Goal: Task Accomplishment & Management: Manage account settings

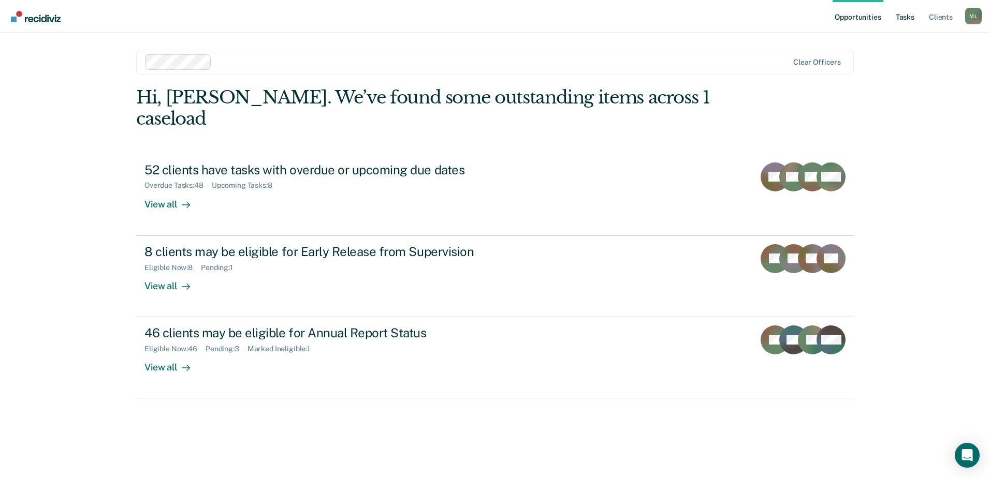
click at [894, 16] on link "Tasks" at bounding box center [905, 16] width 23 height 33
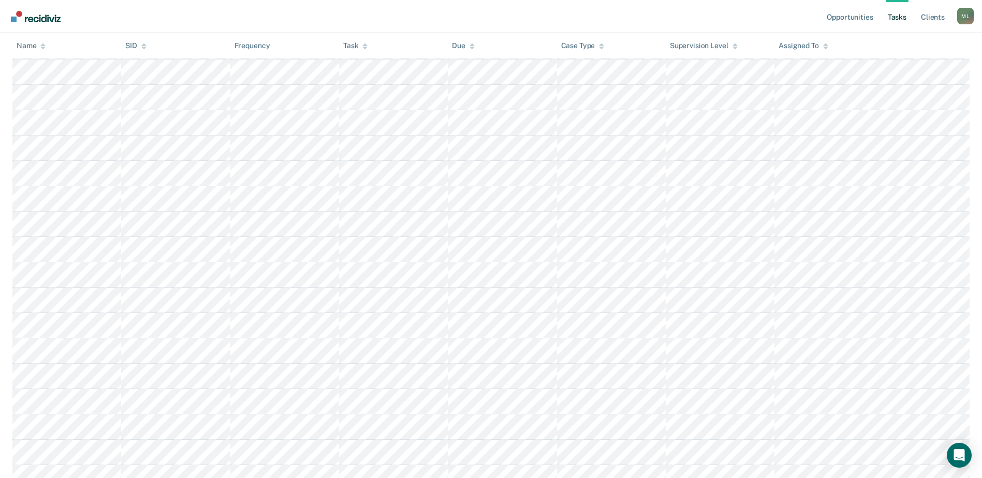
scroll to position [864, 0]
click at [854, 13] on link "Opportunities" at bounding box center [850, 16] width 50 height 33
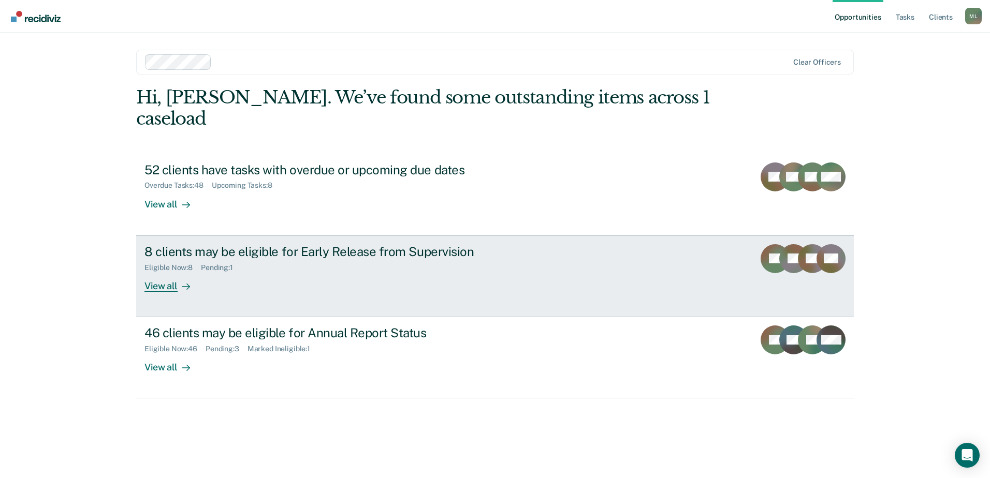
click at [279, 259] on div "Eligible Now : 8 Pending : 1" at bounding box center [325, 265] width 363 height 13
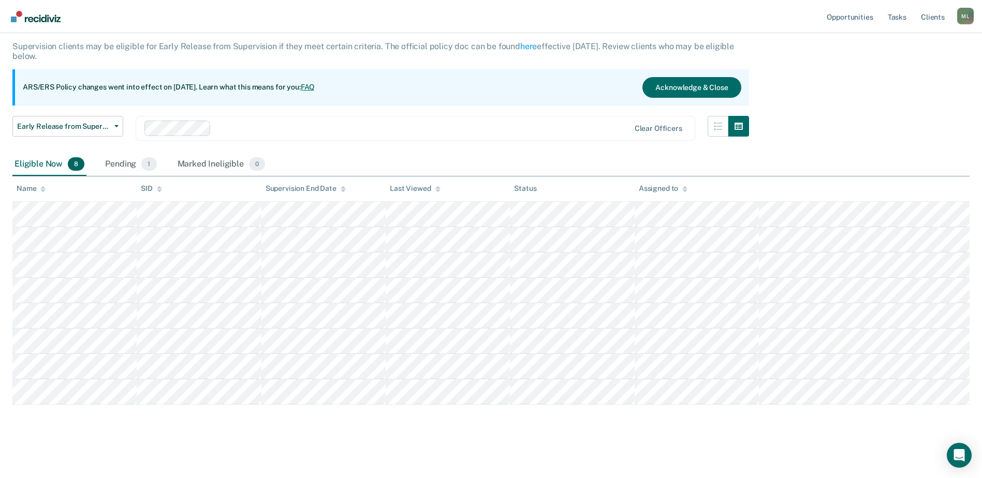
scroll to position [61, 0]
click at [129, 160] on div "Pending 1" at bounding box center [130, 163] width 55 height 23
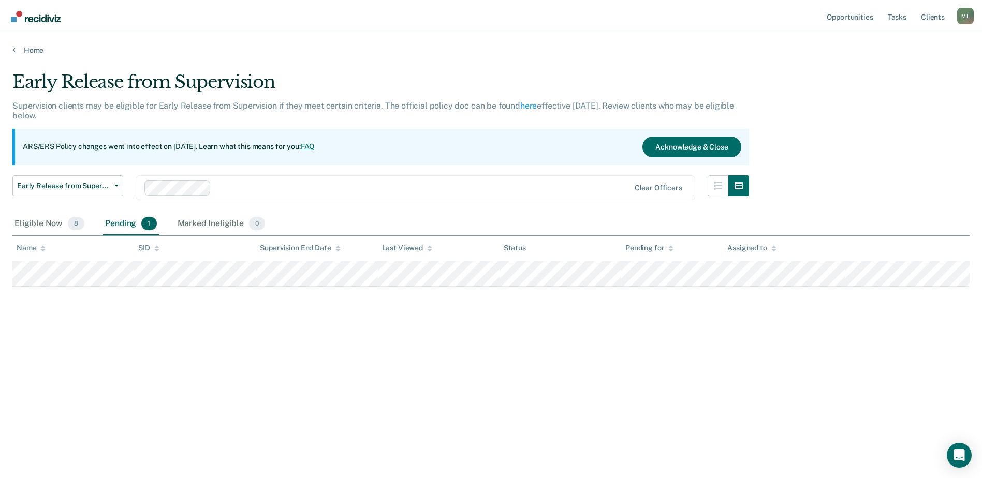
scroll to position [0, 0]
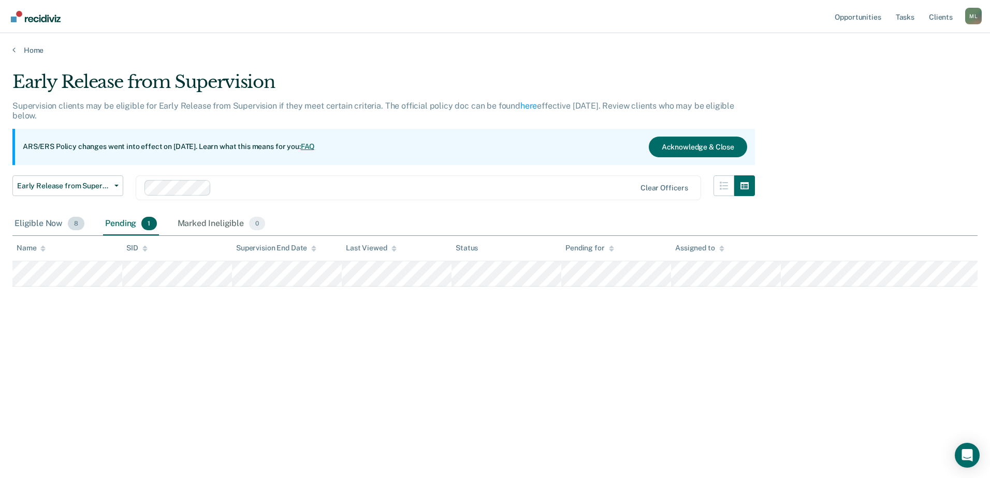
click at [49, 223] on div "Eligible Now 8" at bounding box center [49, 224] width 74 height 23
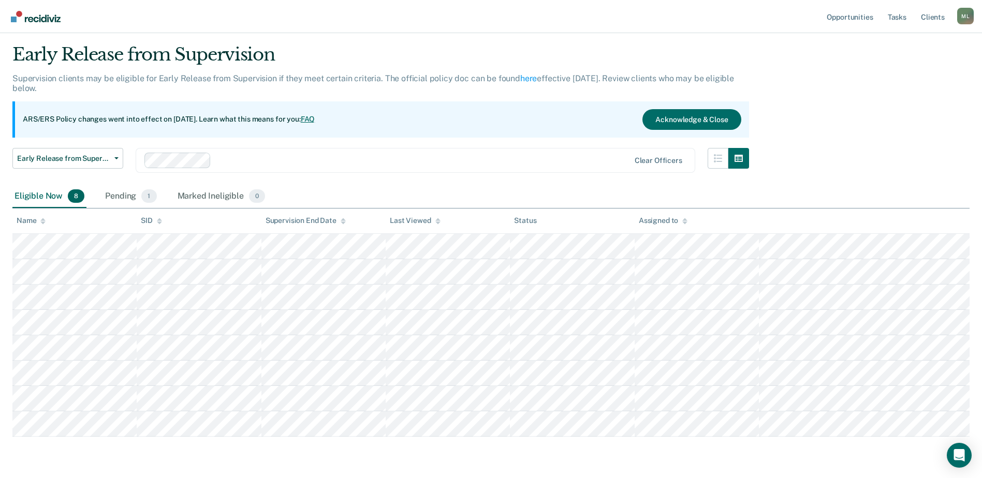
scroll to position [9, 0]
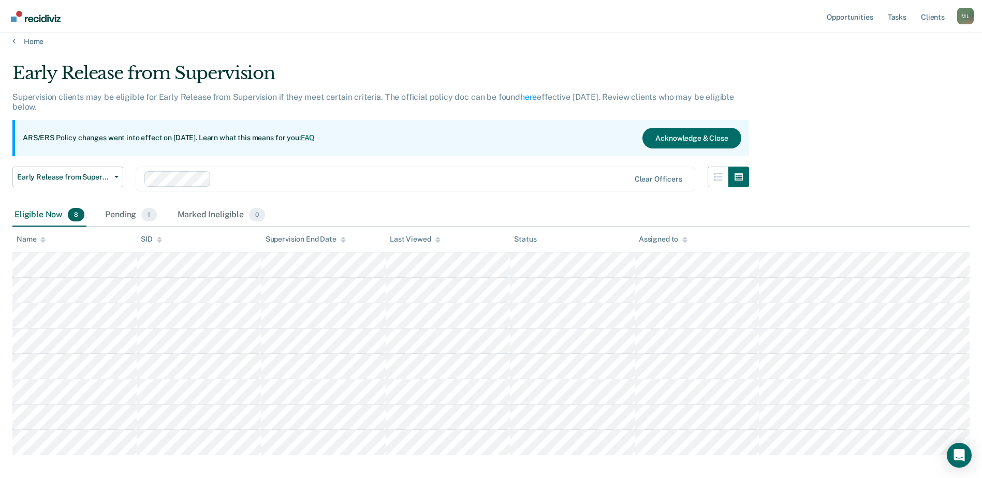
click at [248, 179] on div at bounding box center [422, 179] width 414 height 12
click at [48, 210] on div "Eligible Now 8" at bounding box center [49, 215] width 74 height 23
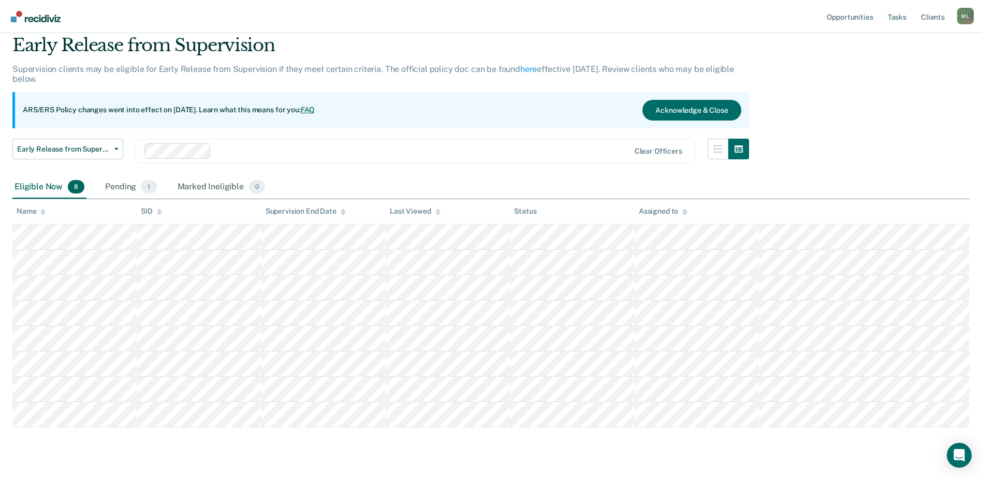
scroll to position [61, 0]
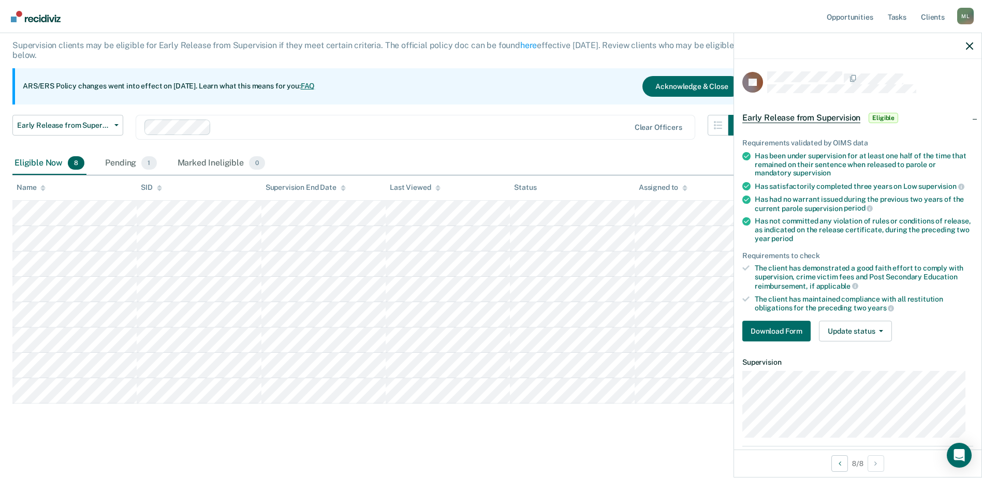
click at [872, 472] on div "8 / 8" at bounding box center [857, 463] width 247 height 27
click at [779, 329] on button "Download Form" at bounding box center [776, 331] width 68 height 21
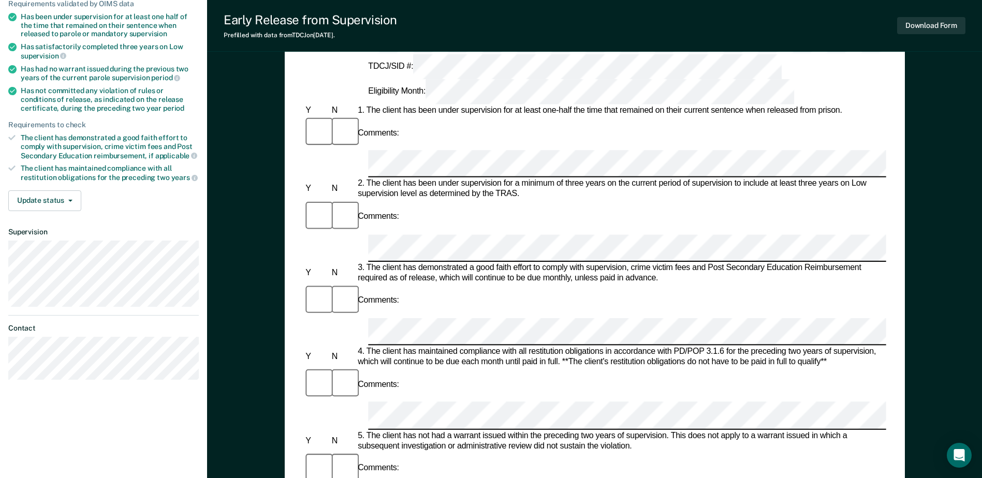
scroll to position [155, 0]
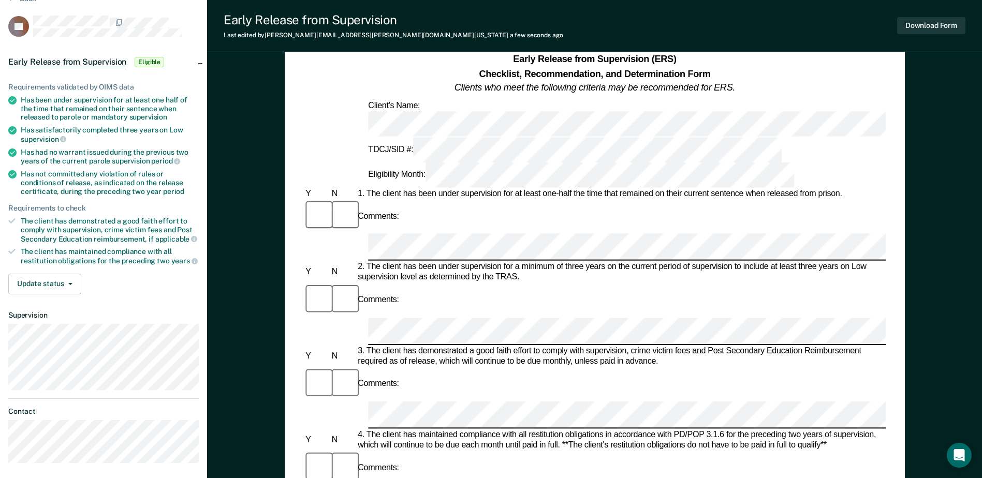
scroll to position [0, 0]
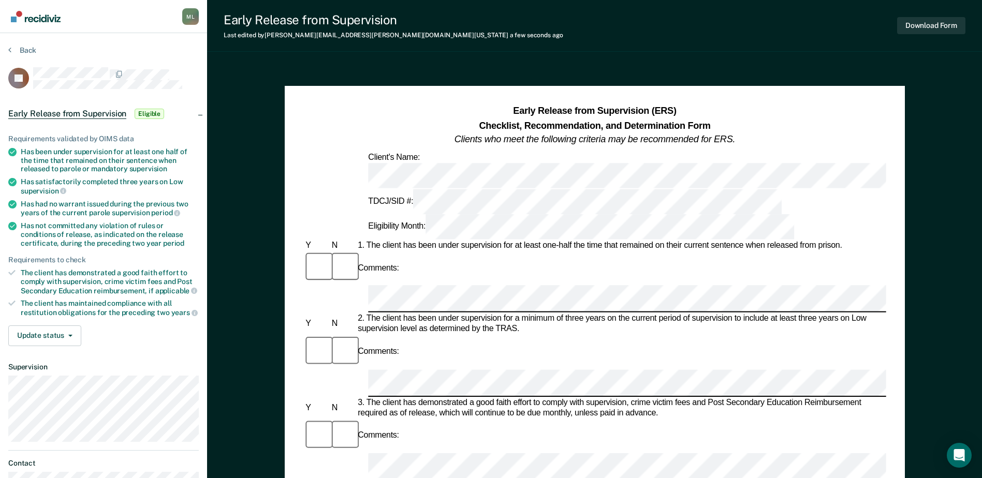
click at [744, 398] on div "3. The client has demonstrated a good faith effort to comply with supervision, …" at bounding box center [621, 408] width 531 height 21
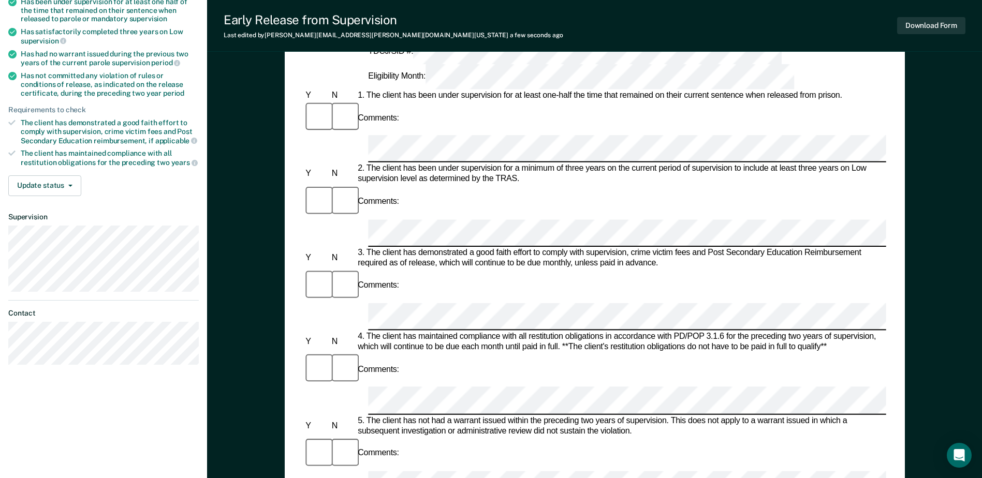
scroll to position [155, 0]
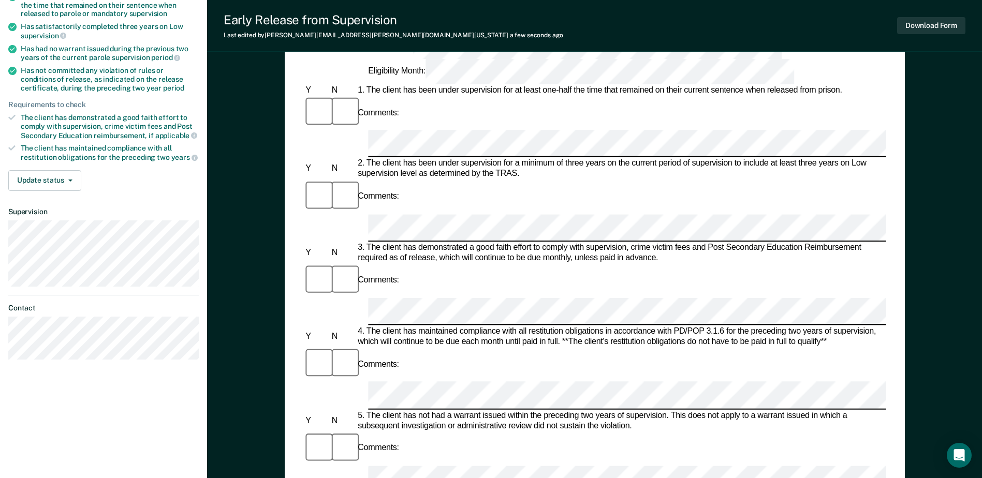
click at [255, 429] on div "Early Release from Supervision (ERS) Checklist, Recommendation, and Determinati…" at bounding box center [594, 364] width 775 height 911
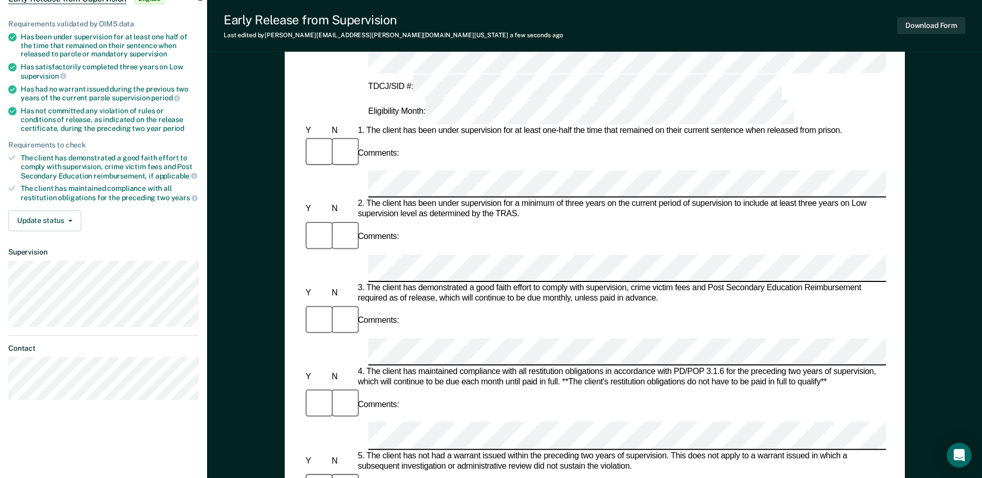
scroll to position [0, 0]
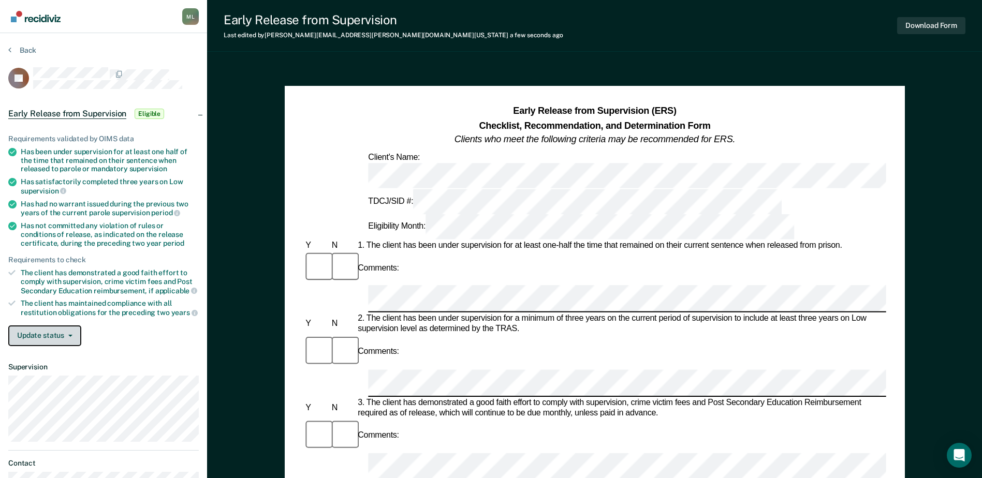
click at [52, 332] on button "Update status" at bounding box center [44, 336] width 73 height 21
click at [130, 350] on div "Requirements validated by OIMS data Has been under supervision for at least one…" at bounding box center [103, 236] width 207 height 237
click at [959, 28] on button "Download Form" at bounding box center [931, 25] width 68 height 17
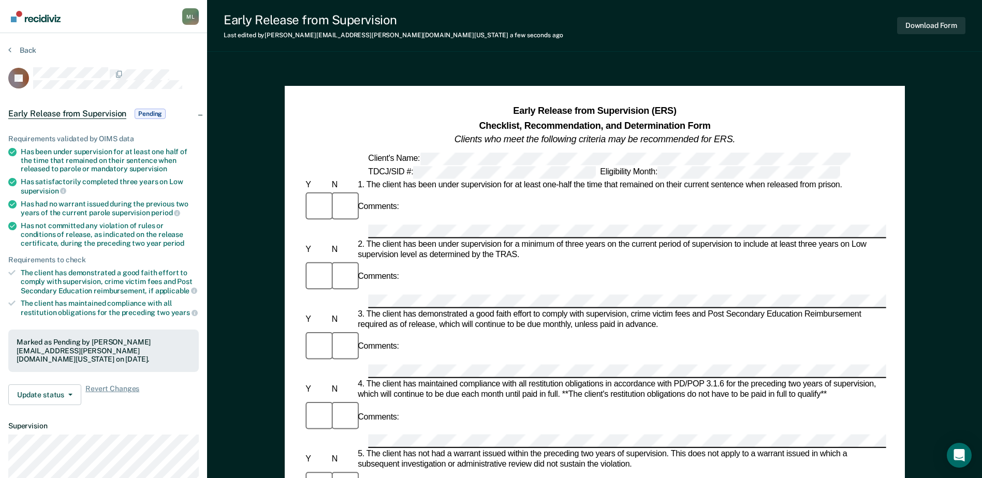
click at [17, 43] on section "Back FE Early Release from Supervision Pending Requirements validated by OIMS d…" at bounding box center [103, 314] width 207 height 562
click at [17, 50] on button "Back" at bounding box center [22, 50] width 28 height 9
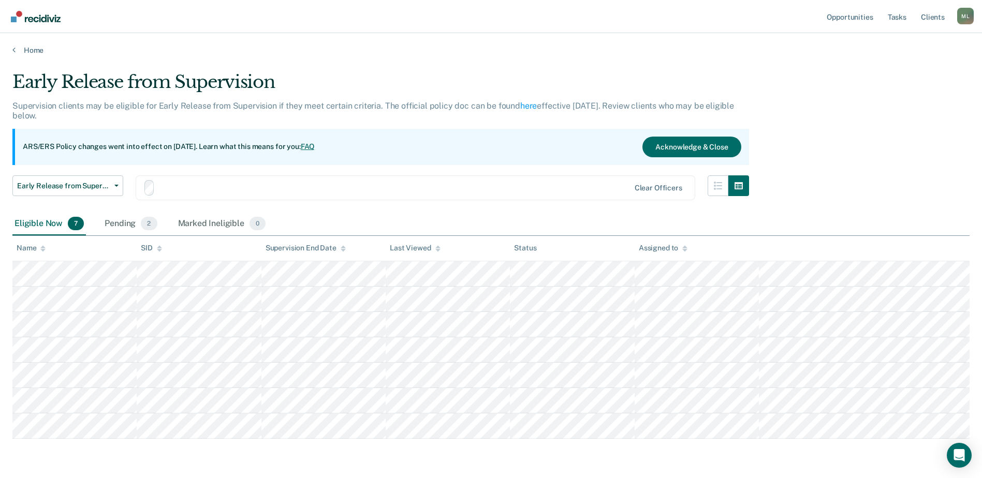
scroll to position [35, 0]
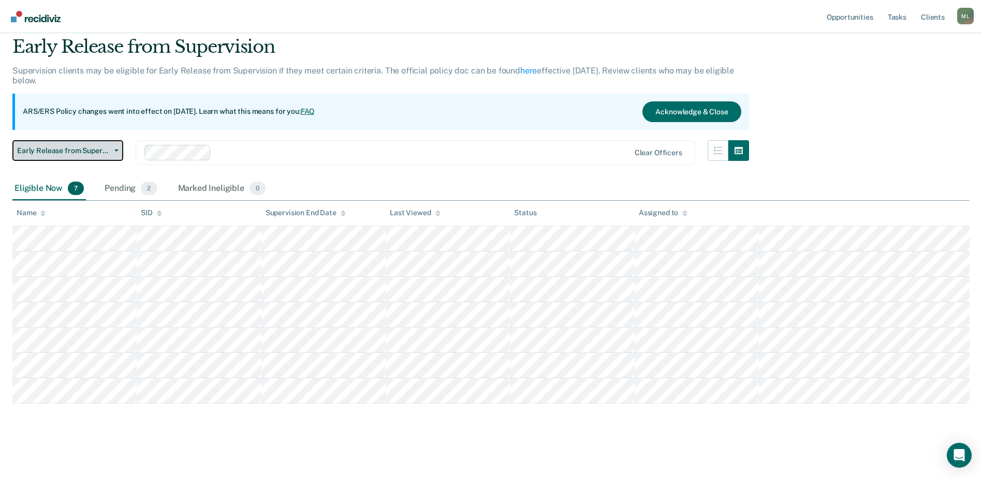
drag, startPoint x: 100, startPoint y: 150, endPoint x: 96, endPoint y: 158, distance: 10.0
click at [100, 150] on span "Early Release from Supervision" at bounding box center [63, 151] width 93 height 9
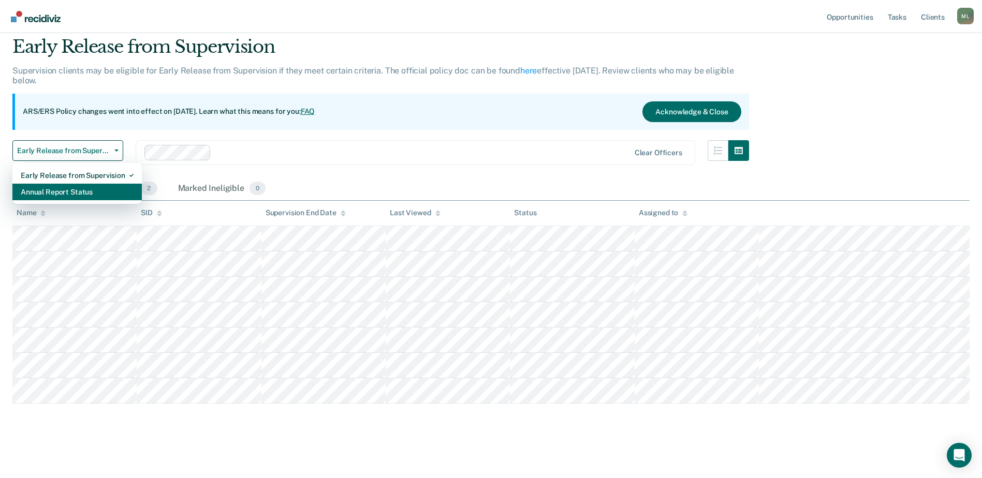
click at [80, 189] on div "Annual Report Status" at bounding box center [77, 192] width 113 height 17
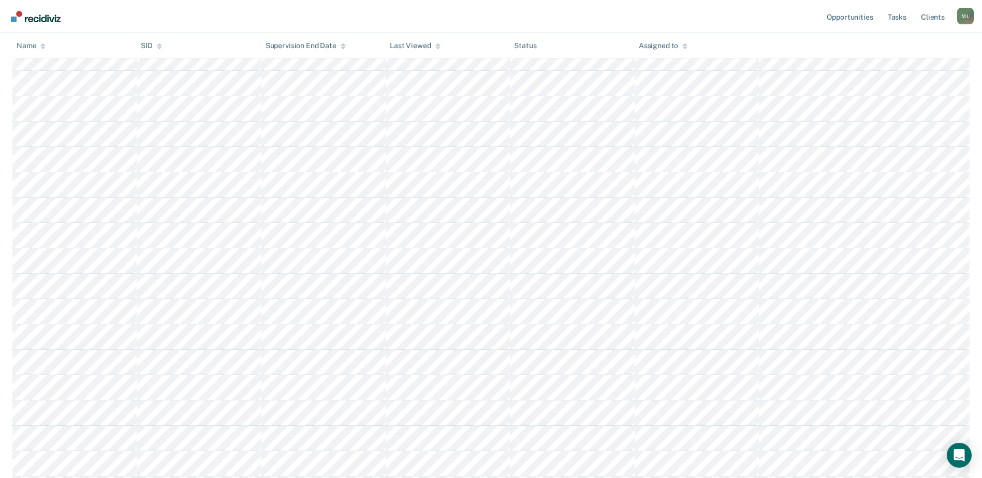
scroll to position [362, 0]
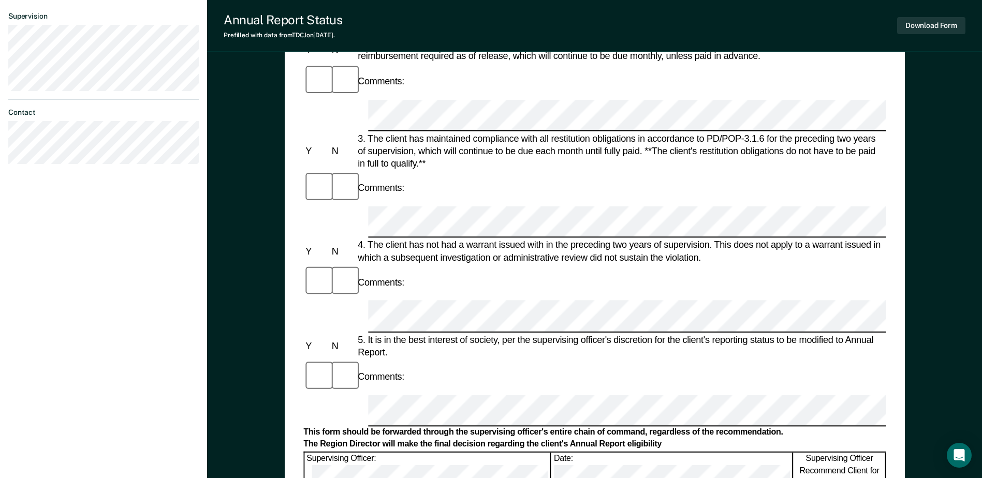
scroll to position [311, 0]
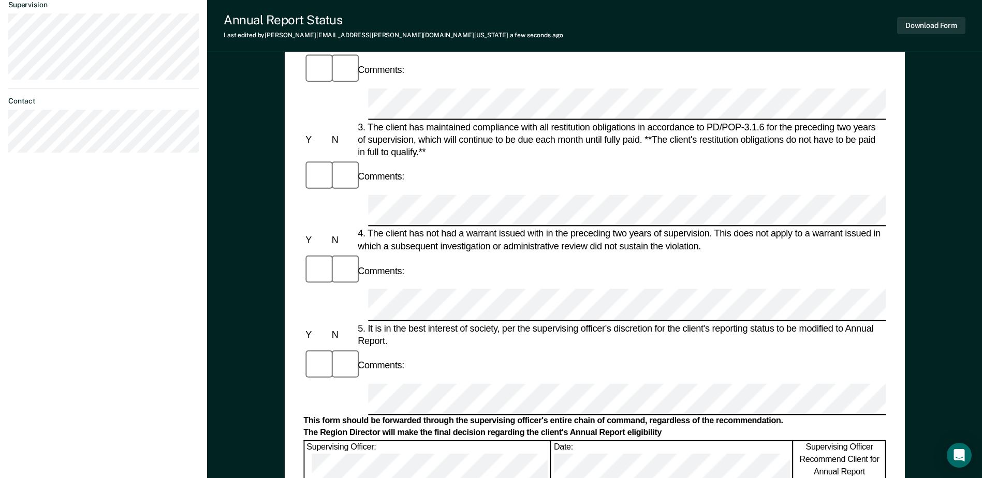
click at [168, 423] on div "[PERSON_NAME] [PERSON_NAME] Profile How it works Log Out Back FE Annual Report …" at bounding box center [103, 152] width 207 height 927
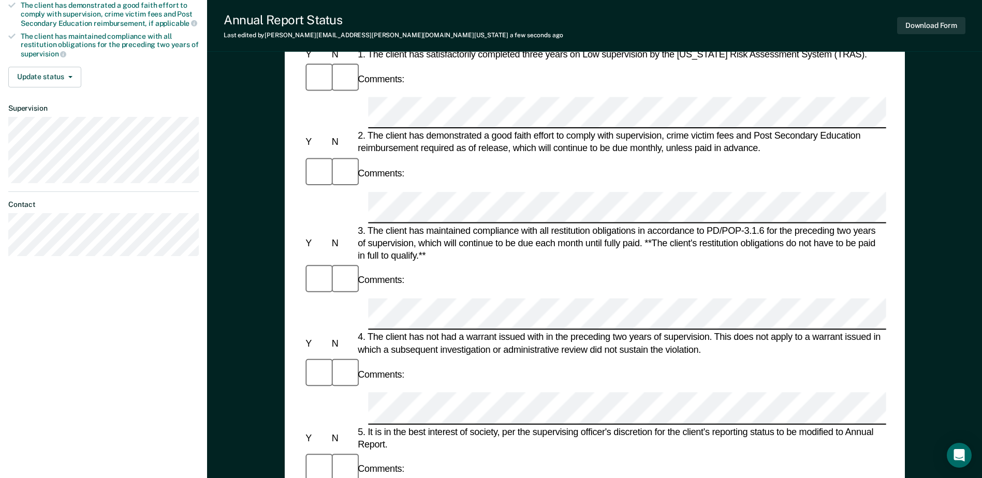
scroll to position [0, 0]
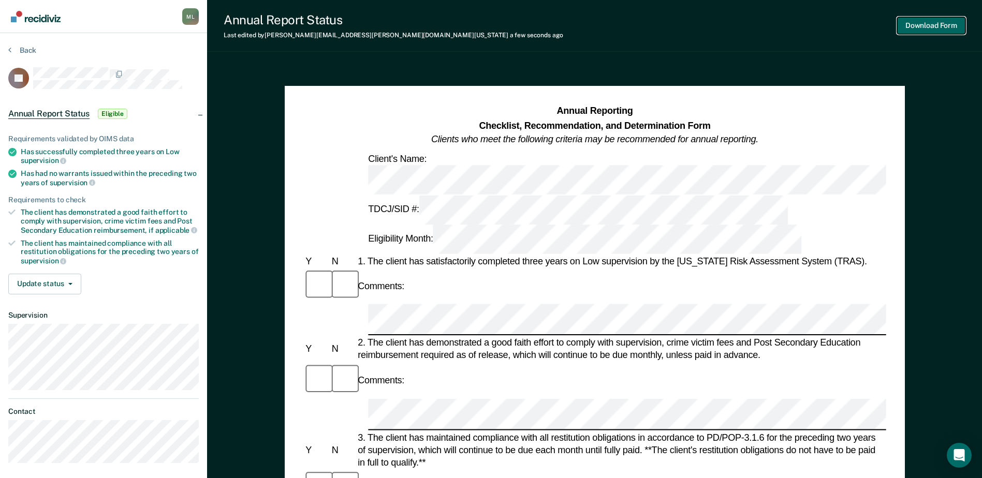
click at [953, 26] on button "Download Form" at bounding box center [931, 25] width 68 height 17
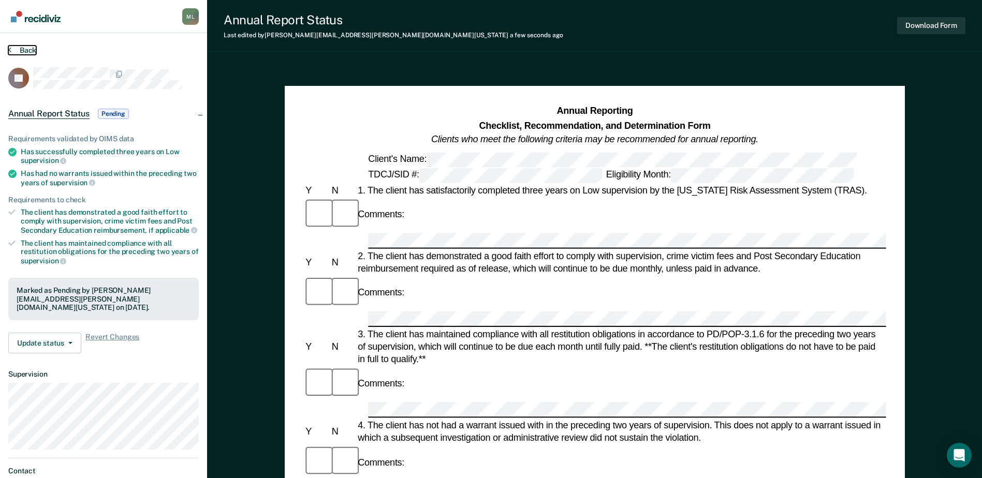
click at [30, 51] on button "Back" at bounding box center [22, 50] width 28 height 9
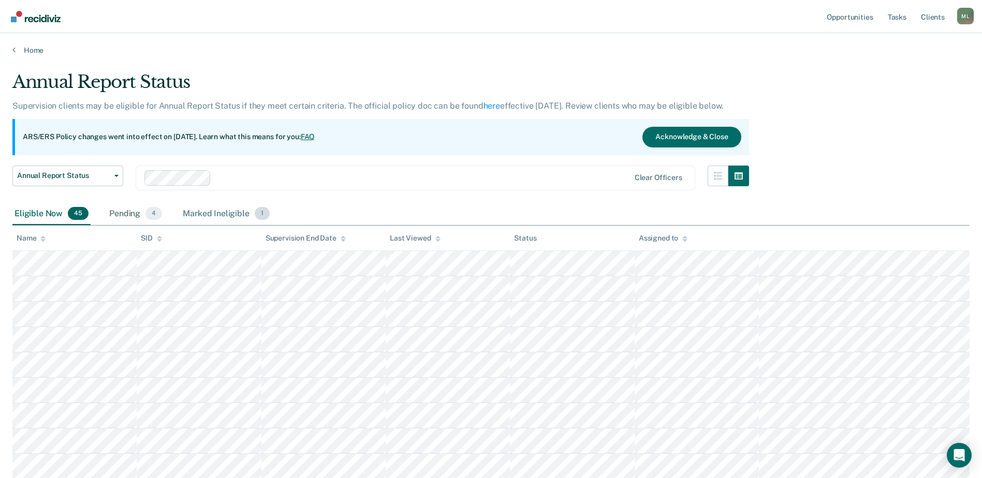
click at [201, 215] on div "Marked Ineligible 1" at bounding box center [226, 214] width 91 height 23
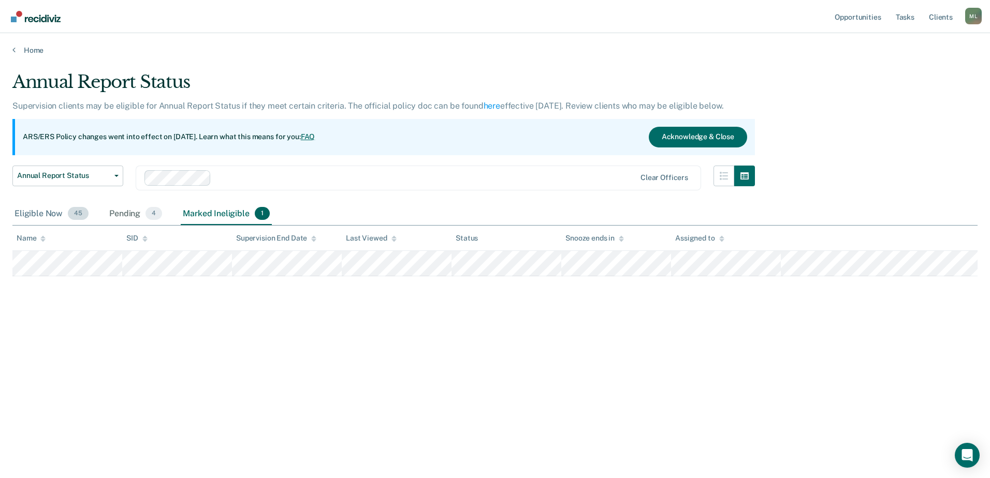
click at [26, 209] on div "Eligible Now 45" at bounding box center [51, 214] width 78 height 23
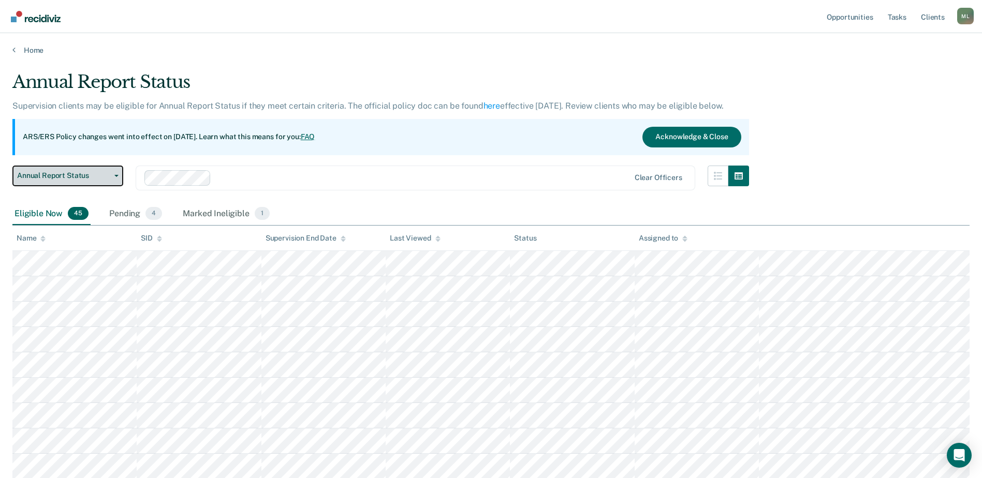
click at [89, 179] on span "Annual Report Status" at bounding box center [63, 175] width 93 height 9
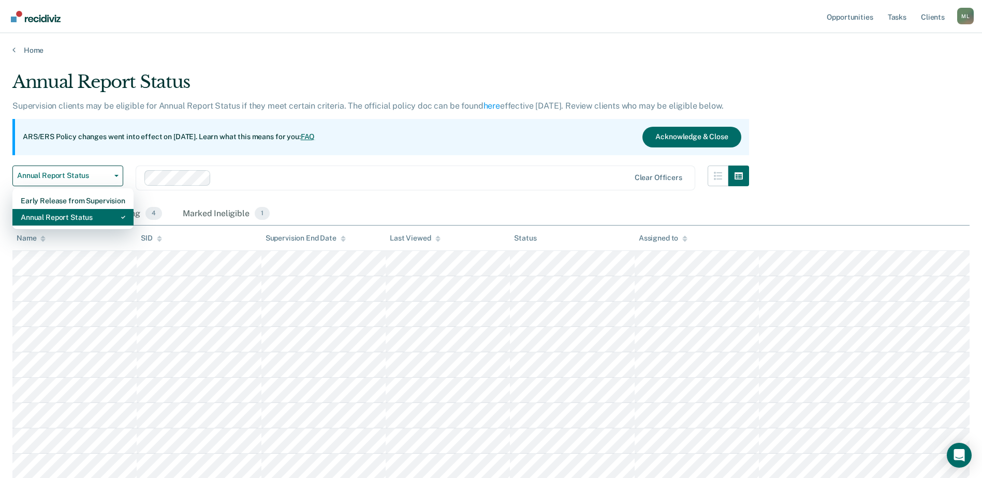
click at [75, 210] on div "Annual Report Status" at bounding box center [73, 217] width 105 height 17
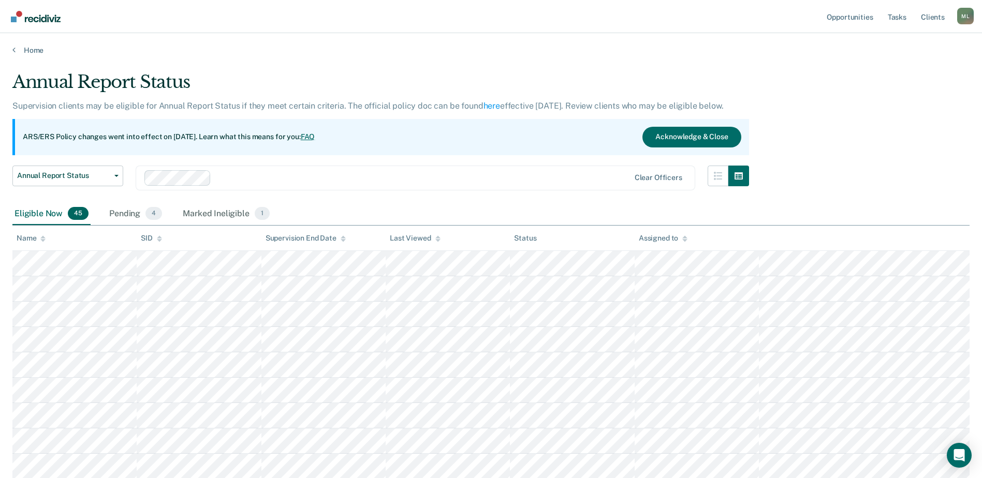
click at [935, 245] on th at bounding box center [864, 238] width 211 height 25
click at [86, 180] on span "Annual Report Status" at bounding box center [63, 175] width 93 height 9
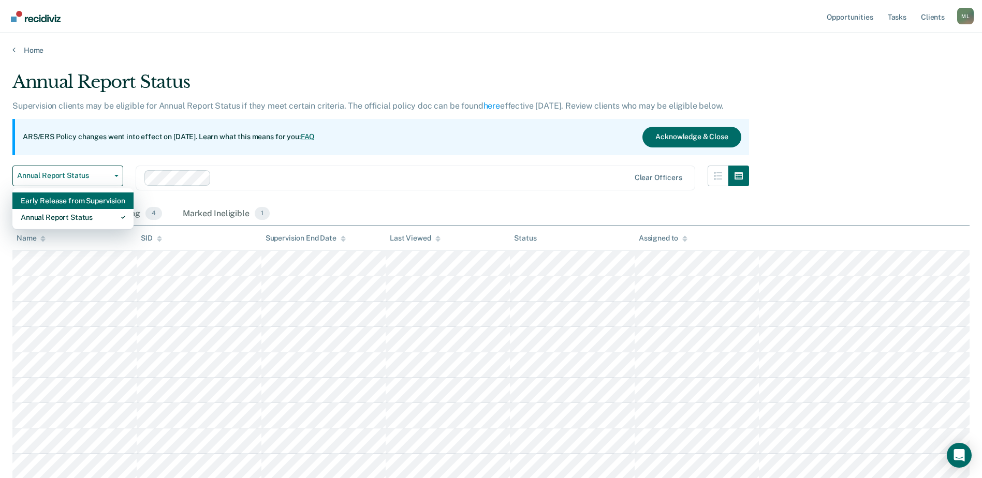
click at [79, 204] on div "Early Release from Supervision" at bounding box center [73, 201] width 105 height 17
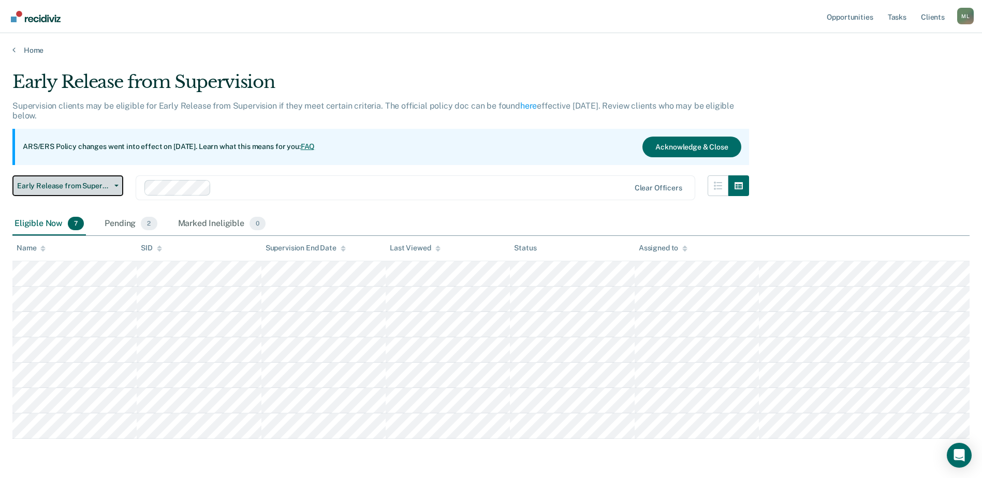
click at [96, 184] on span "Early Release from Supervision" at bounding box center [63, 186] width 93 height 9
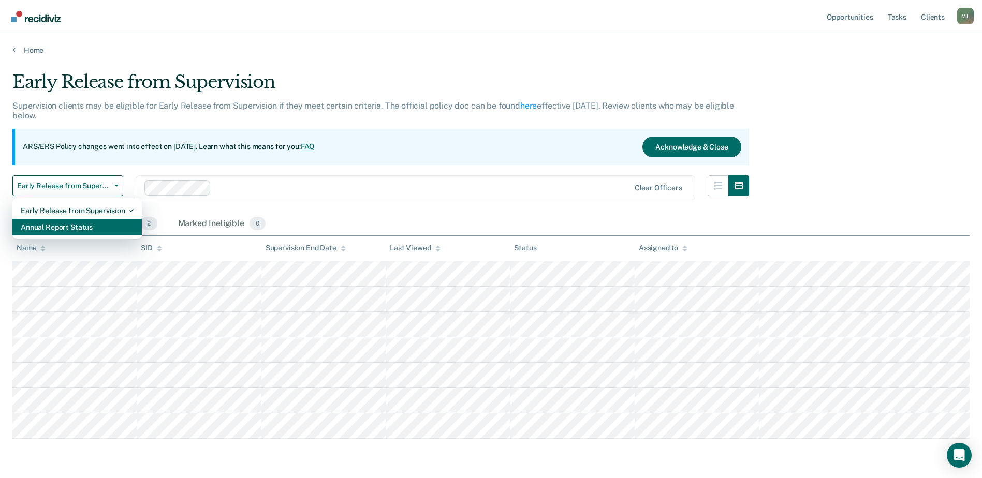
click at [82, 225] on div "Annual Report Status" at bounding box center [77, 227] width 113 height 17
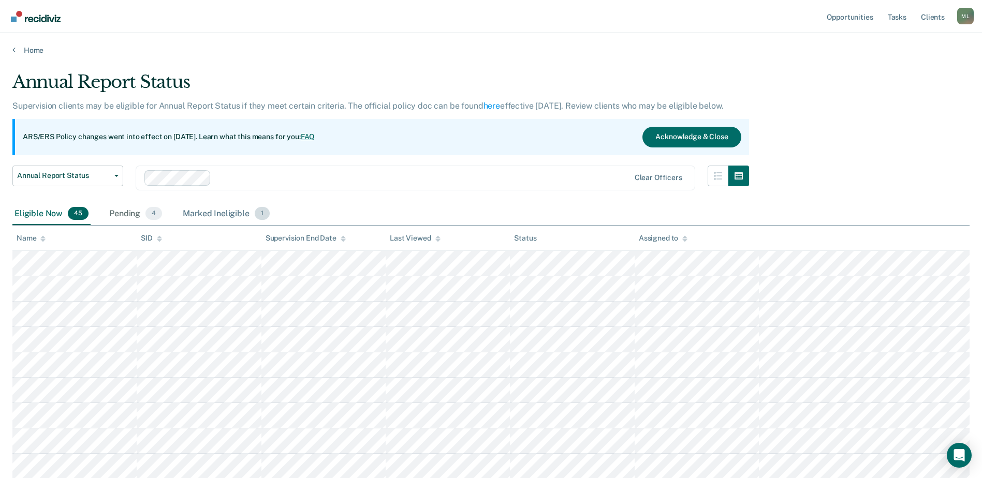
click at [223, 219] on div "Marked Ineligible 1" at bounding box center [226, 214] width 91 height 23
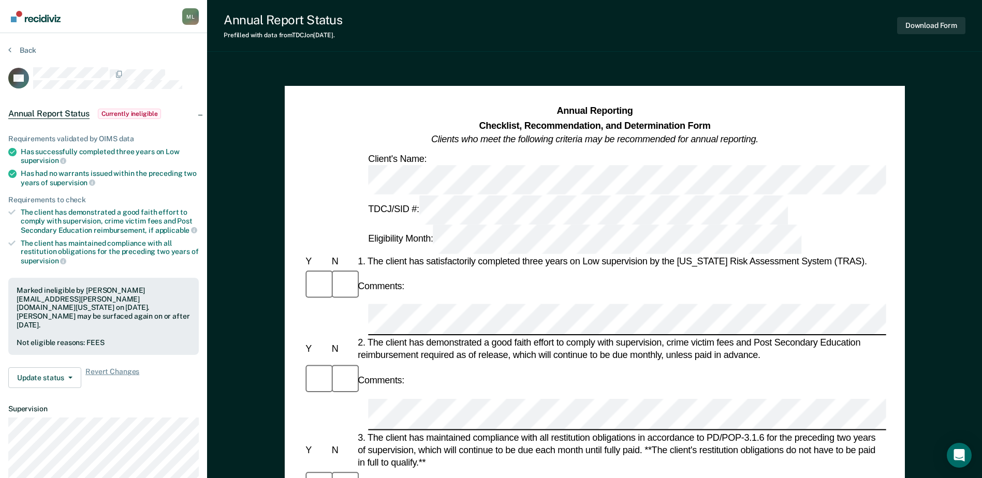
click at [26, 45] on section "Back GC Annual Report Status Currently ineligible Requirements validated by OIM…" at bounding box center [103, 305] width 207 height 545
click at [22, 47] on button "Back" at bounding box center [22, 50] width 28 height 9
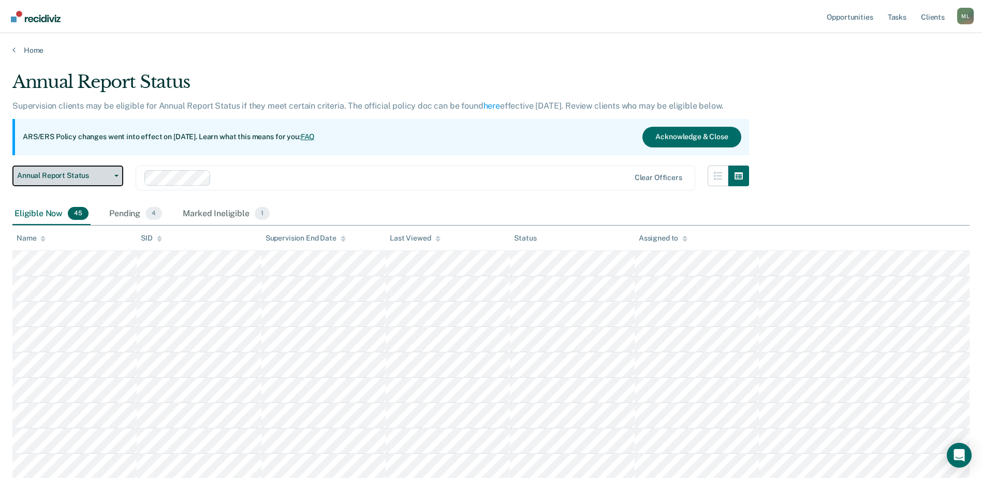
click at [78, 179] on span "Annual Report Status" at bounding box center [63, 175] width 93 height 9
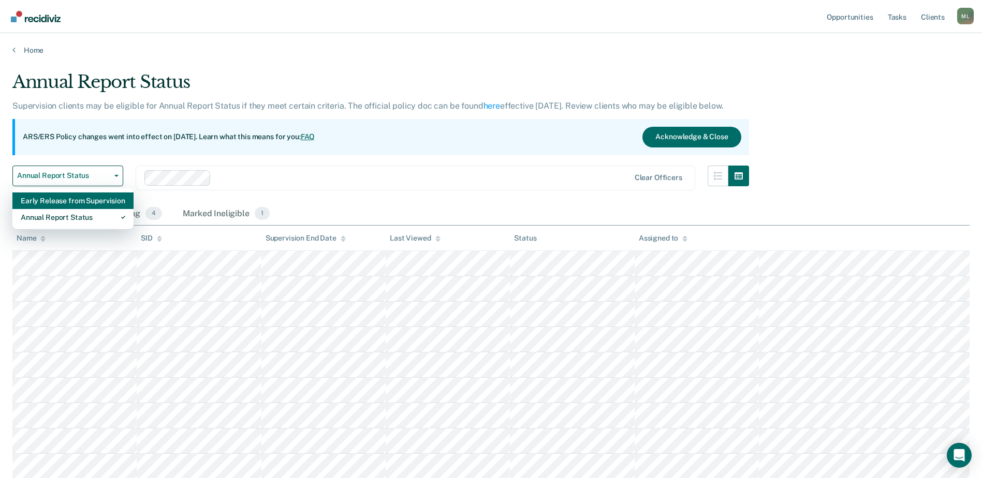
drag, startPoint x: 77, startPoint y: 214, endPoint x: 91, endPoint y: 201, distance: 18.7
click at [91, 201] on div "Early Release from Supervision Annual Report Status" at bounding box center [72, 208] width 121 height 41
click at [90, 201] on div "Early Release from Supervision" at bounding box center [73, 201] width 105 height 17
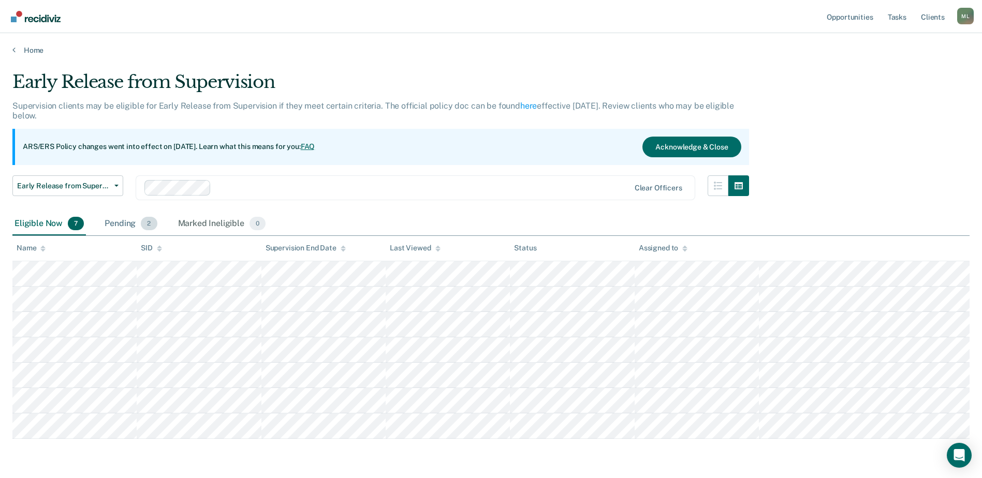
click at [131, 222] on div "Pending 2" at bounding box center [131, 224] width 56 height 23
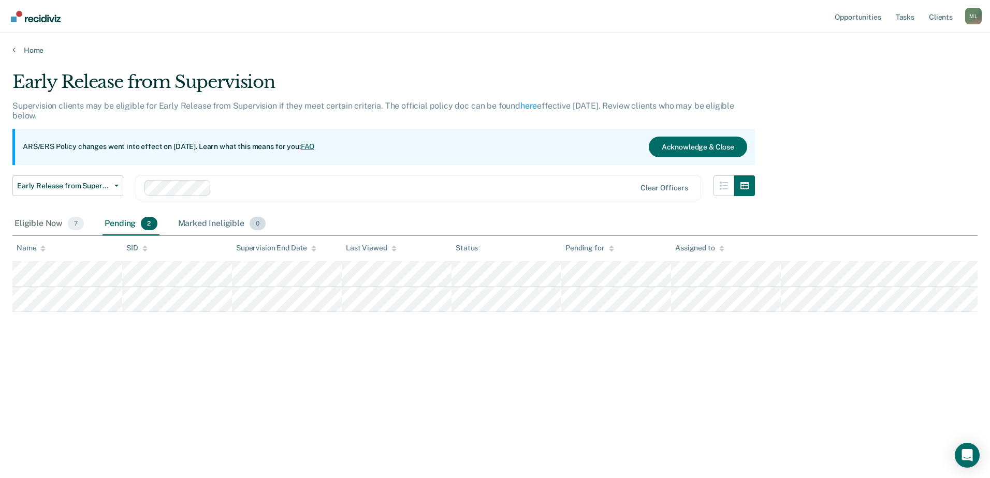
click at [206, 224] on div "Marked Ineligible 0" at bounding box center [222, 224] width 92 height 23
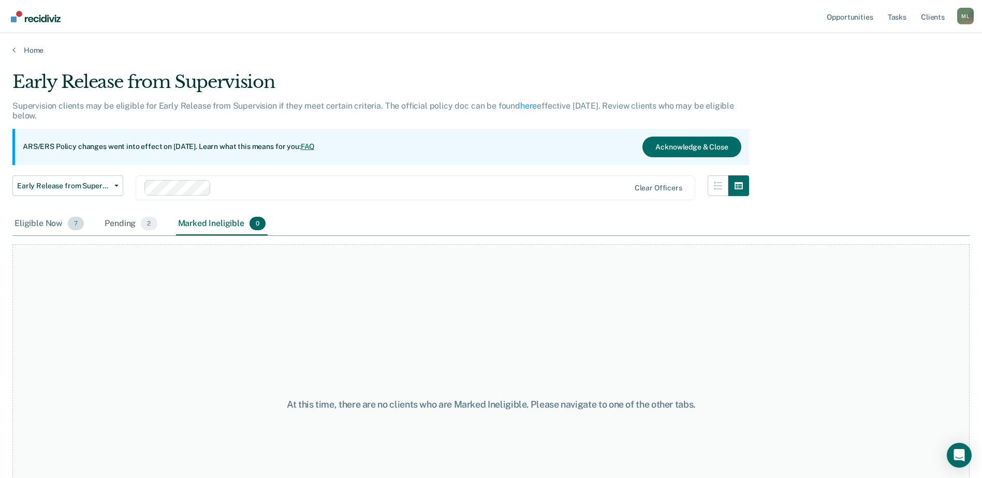
click at [55, 223] on div "Eligible Now 7" at bounding box center [49, 224] width 74 height 23
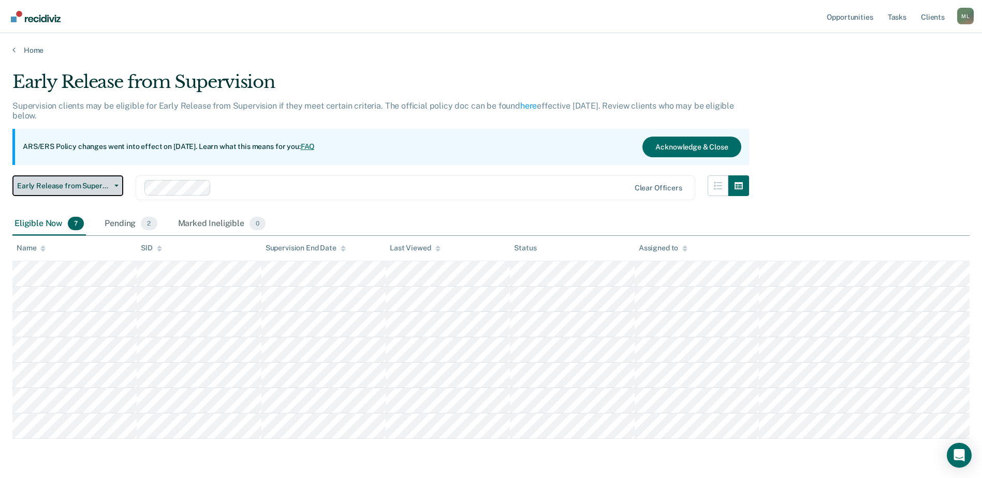
click at [67, 186] on span "Early Release from Supervision" at bounding box center [63, 186] width 93 height 9
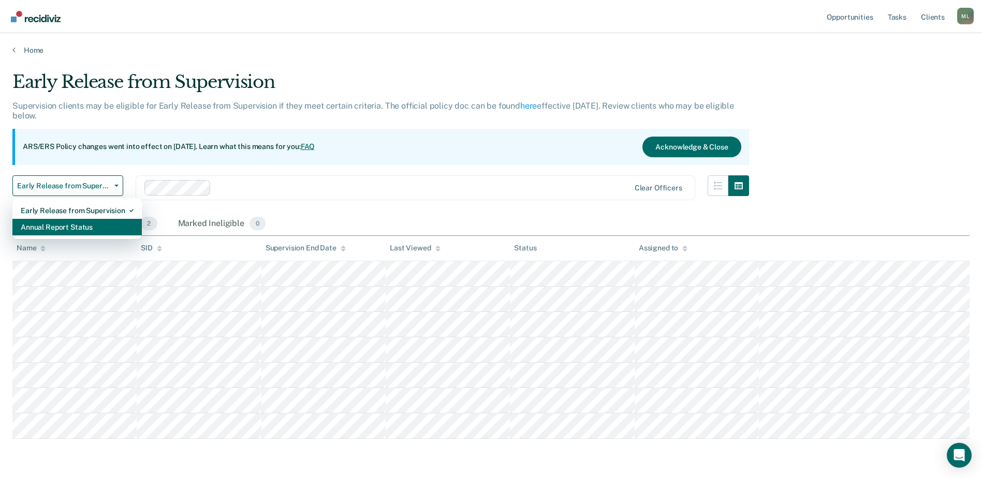
click at [70, 227] on div "Annual Report Status" at bounding box center [77, 227] width 113 height 17
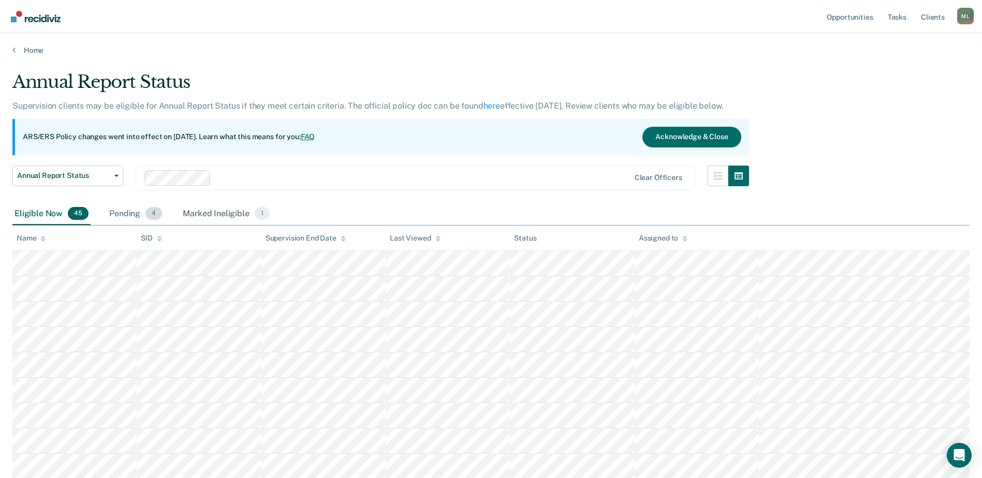
click at [145, 219] on div "Pending 4" at bounding box center [135, 214] width 57 height 23
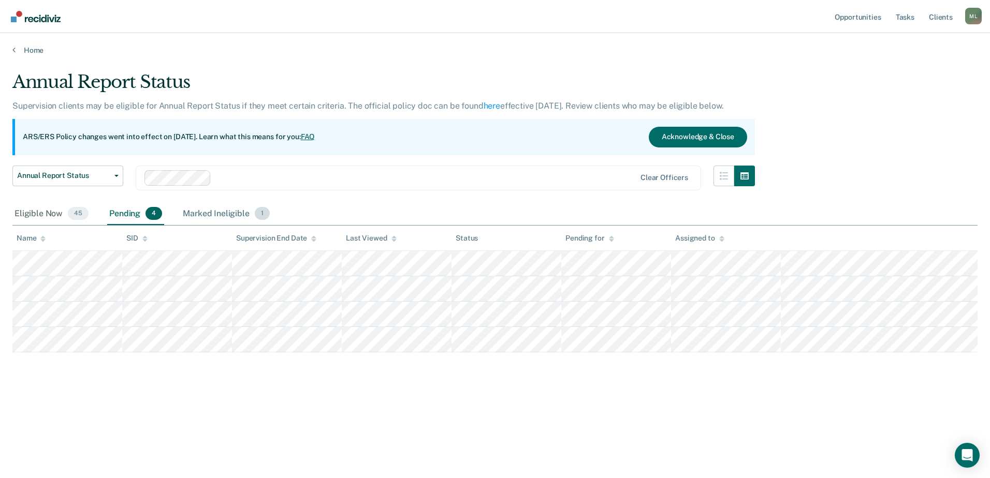
click at [218, 215] on div "Marked Ineligible 1" at bounding box center [226, 214] width 91 height 23
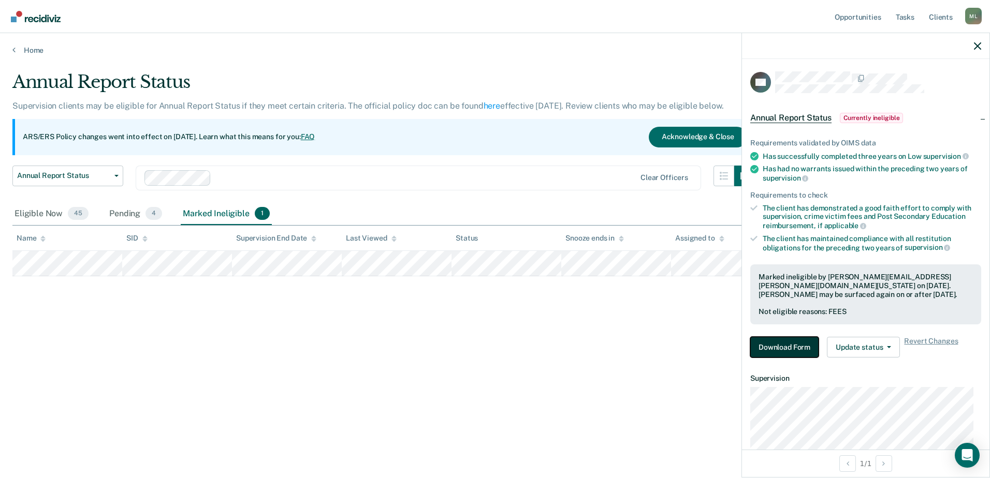
click at [789, 349] on button "Download Form" at bounding box center [784, 347] width 68 height 21
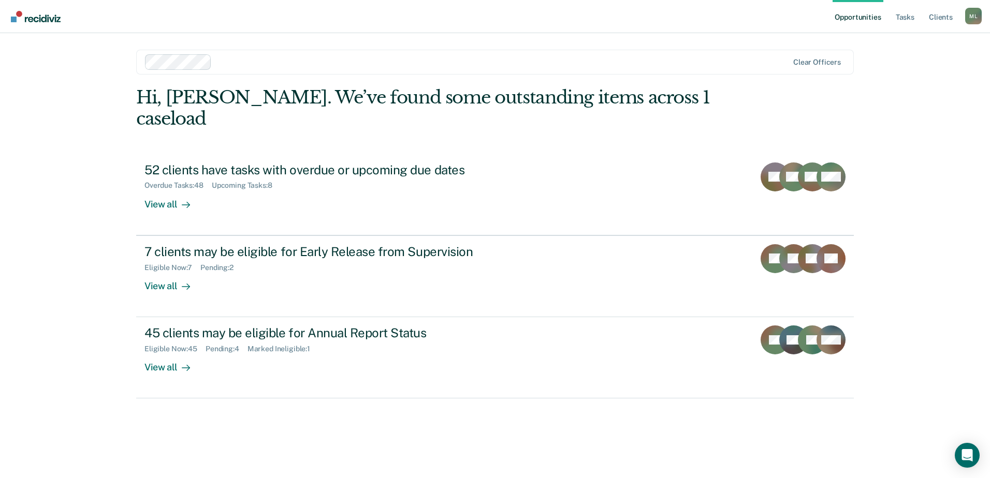
click at [399, 421] on div "Hi, [PERSON_NAME]. We’ve found some outstanding items across 1 caseload 52 clie…" at bounding box center [495, 268] width 718 height 362
click at [317, 424] on div "Hi, [PERSON_NAME]. We’ve found some outstanding items across 1 caseload 52 clie…" at bounding box center [495, 268] width 718 height 362
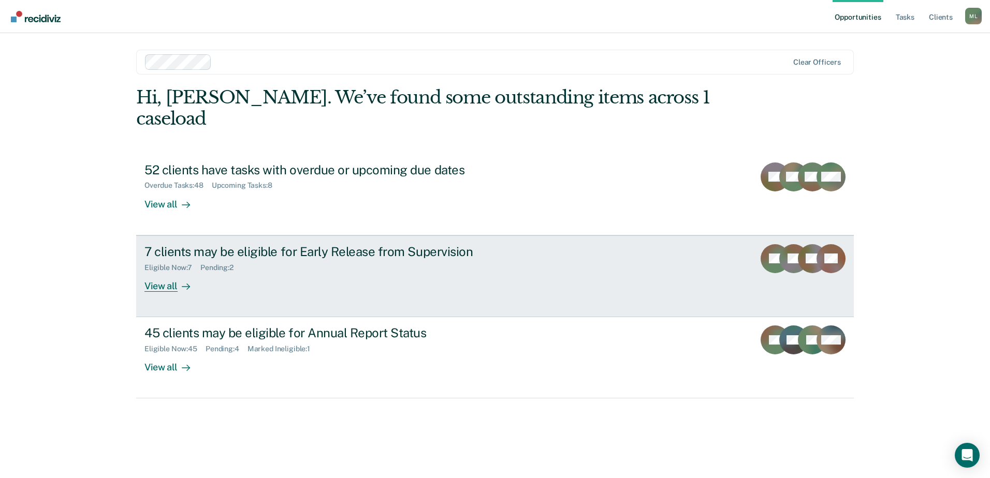
click at [359, 268] on div "7 clients may be eligible for Early Release from Supervision Eligible Now : 7 P…" at bounding box center [338, 268] width 388 height 48
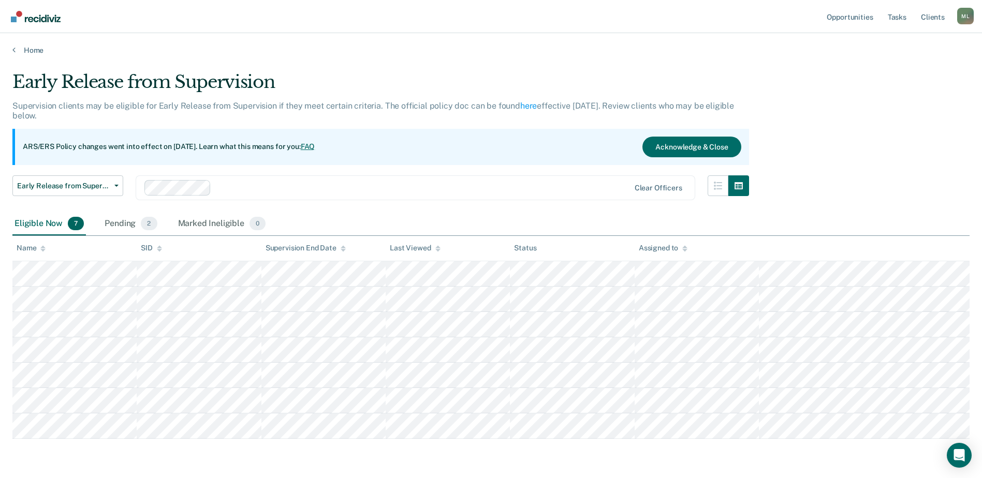
scroll to position [35, 0]
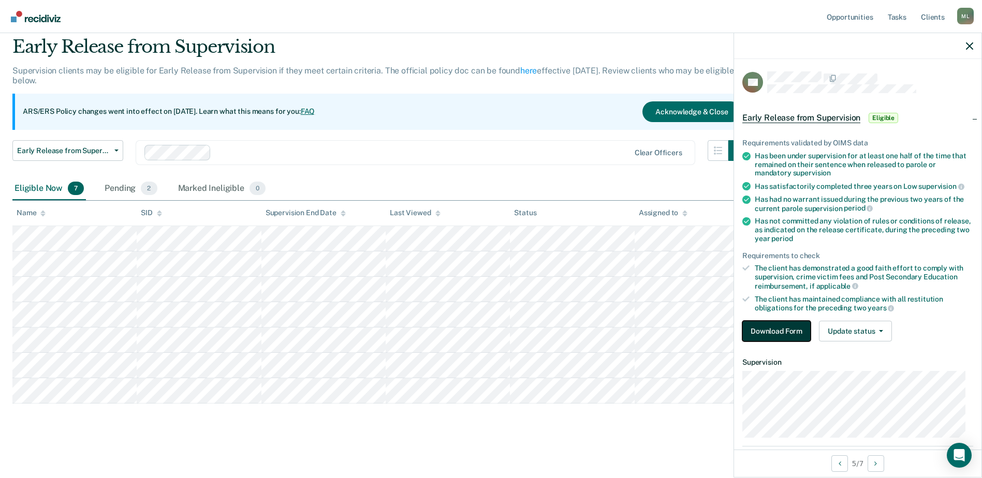
click at [790, 336] on button "Download Form" at bounding box center [776, 331] width 68 height 21
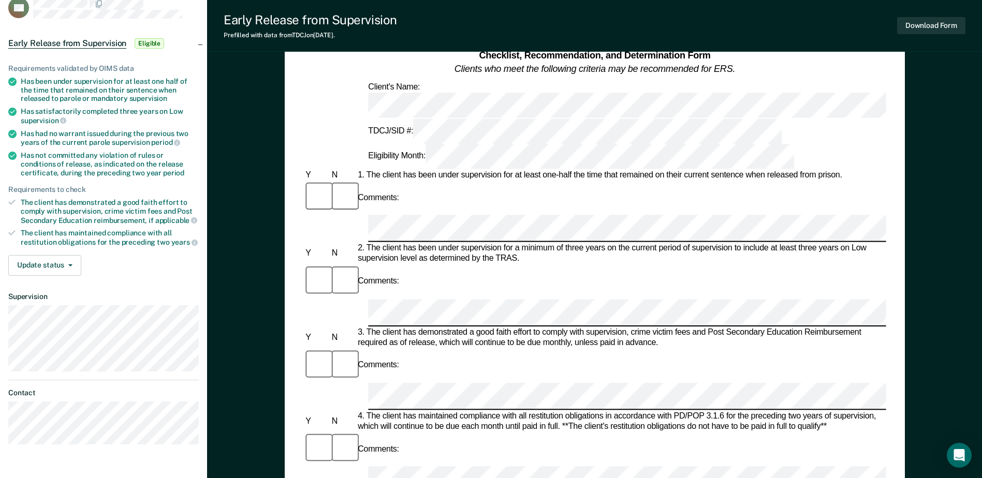
scroll to position [52, 0]
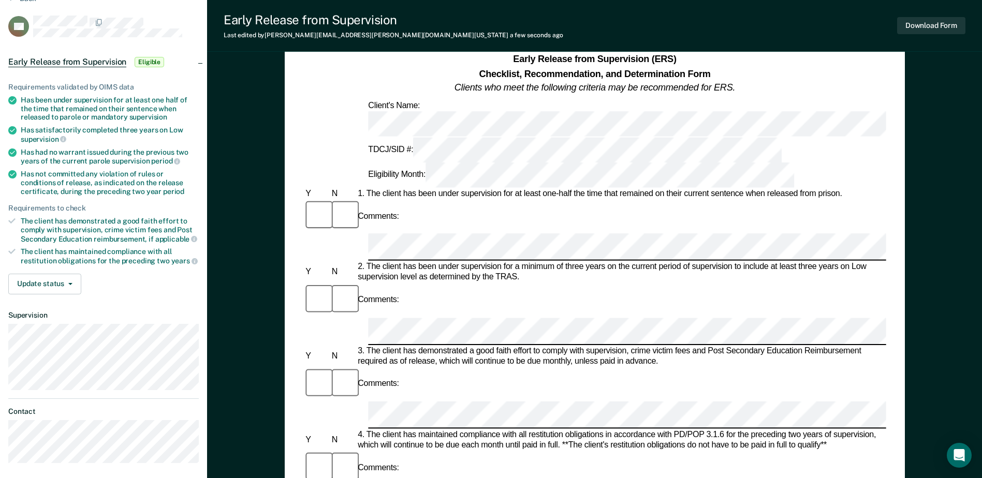
click at [648, 451] on div "Comments:" at bounding box center [594, 468] width 582 height 35
click at [909, 308] on div "Early Release from Supervision (ERS) Checklist, Recommendation, and Determinati…" at bounding box center [594, 467] width 775 height 911
click at [675, 451] on div "Comments:" at bounding box center [594, 468] width 582 height 35
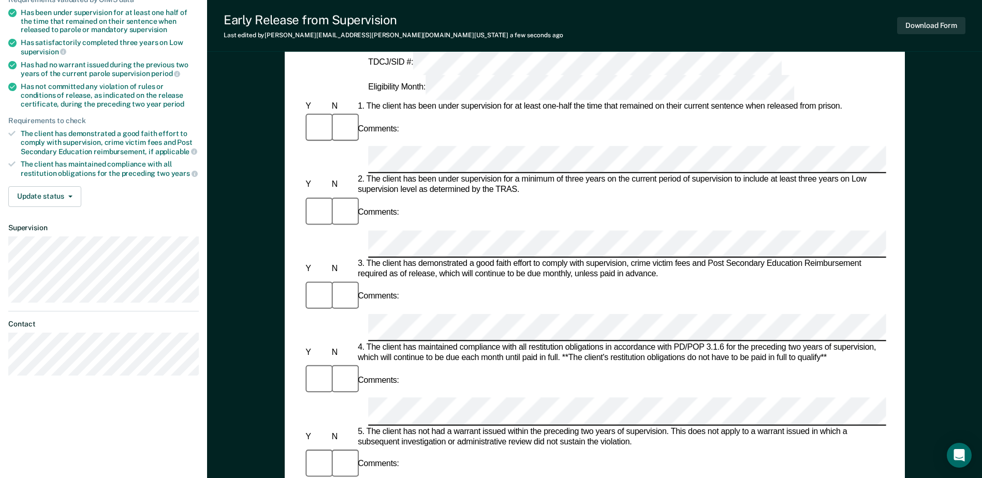
scroll to position [155, 0]
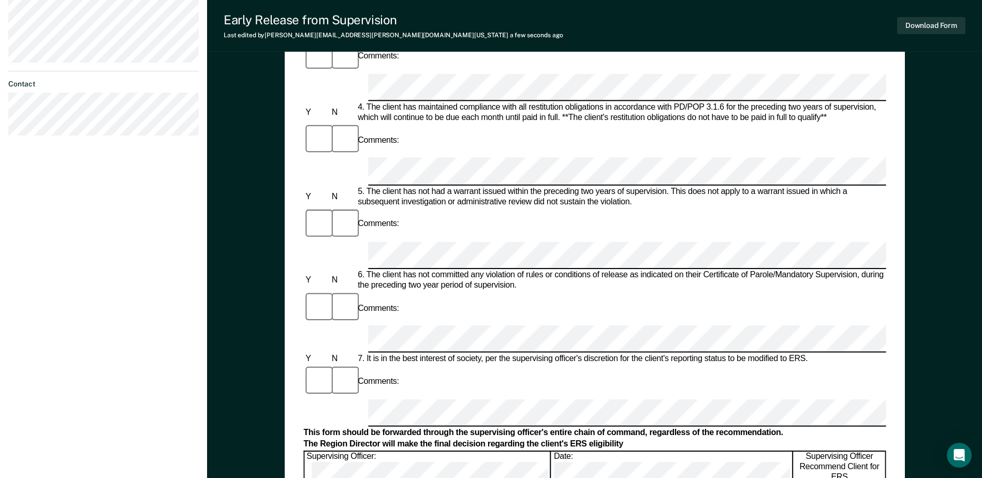
scroll to position [466, 0]
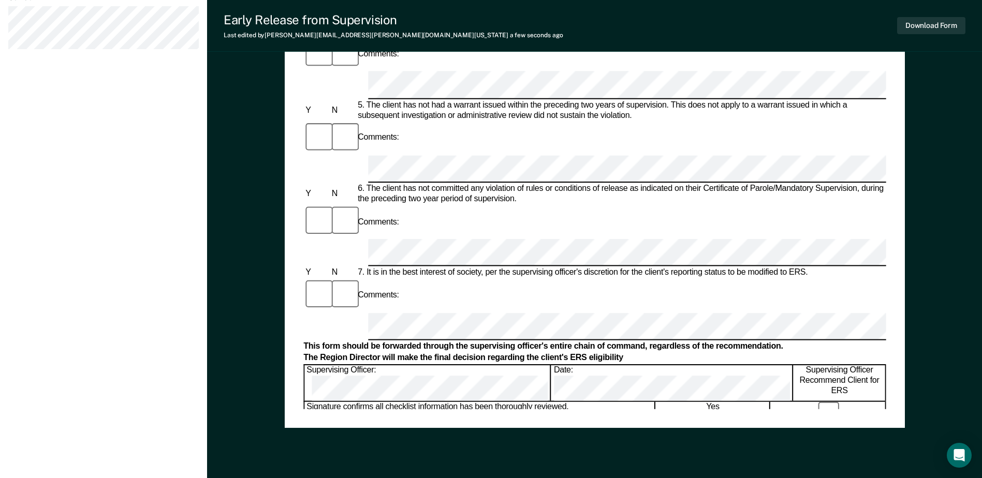
click at [924, 277] on div "Early Release from Supervision (ERS) Checklist, Recommendation, and Determinati…" at bounding box center [594, 53] width 775 height 911
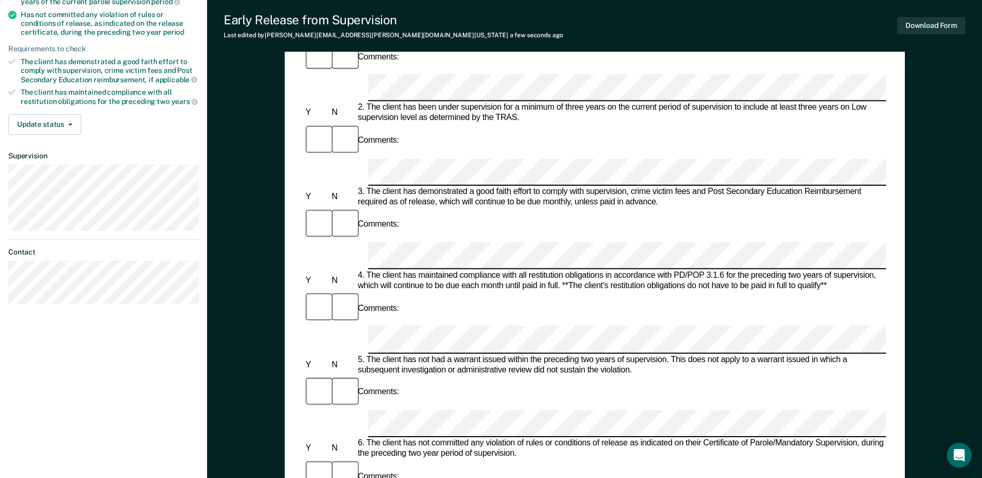
scroll to position [207, 0]
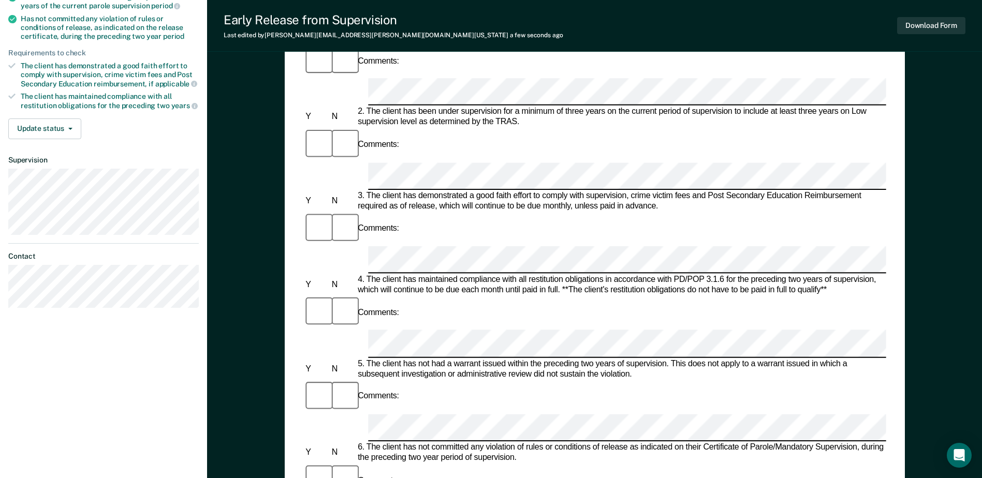
click at [929, 317] on div "Early Release from Supervision (ERS) Checklist, Recommendation, and Determinati…" at bounding box center [594, 312] width 775 height 911
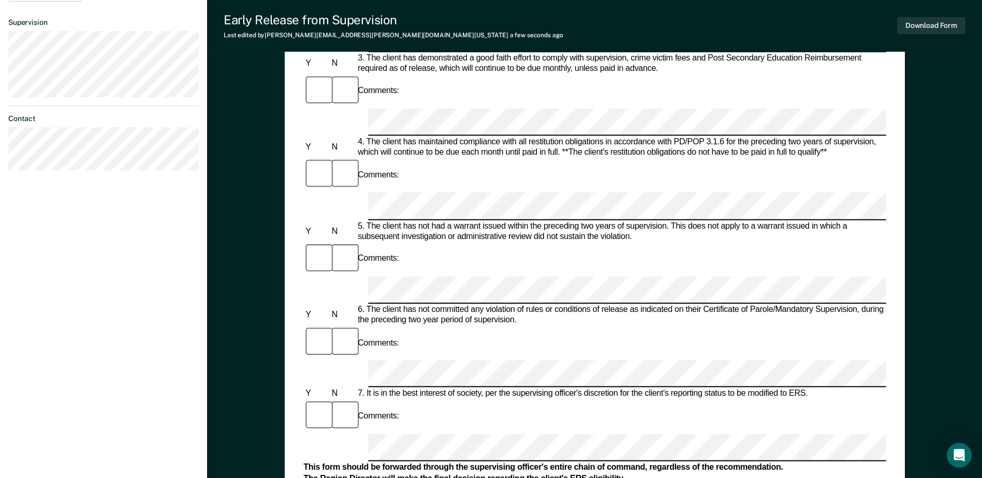
scroll to position [414, 0]
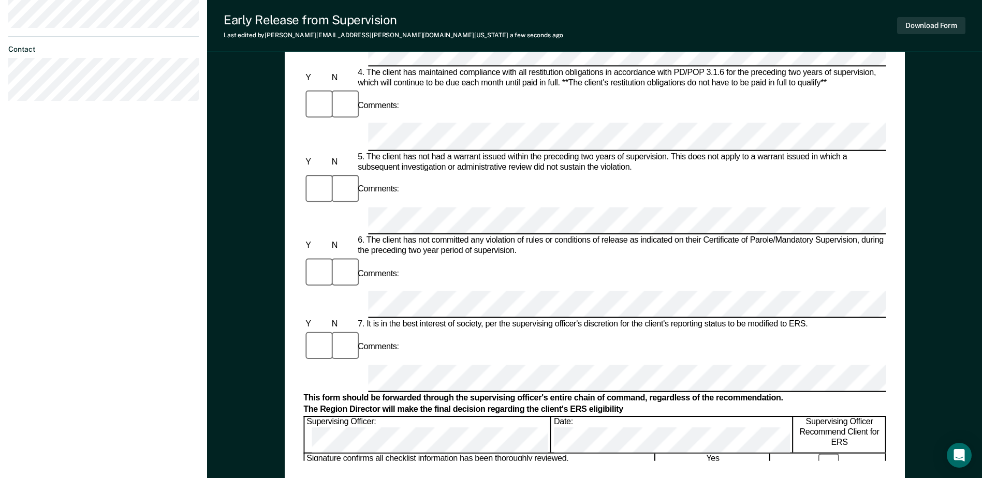
click at [422, 459] on div "Early Release from Supervision (ERS) Checklist, Recommendation, and Determinati…" at bounding box center [594, 75] width 582 height 770
click at [166, 459] on div "Mayra Lopez M L Profile How it works Log Out Back AO Early Release from Supervi…" at bounding box center [103, 49] width 207 height 927
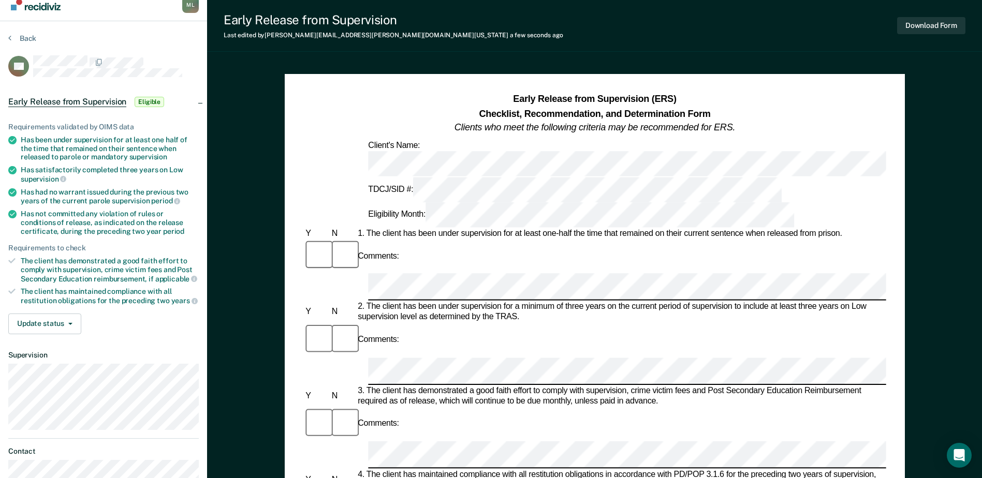
scroll to position [0, 0]
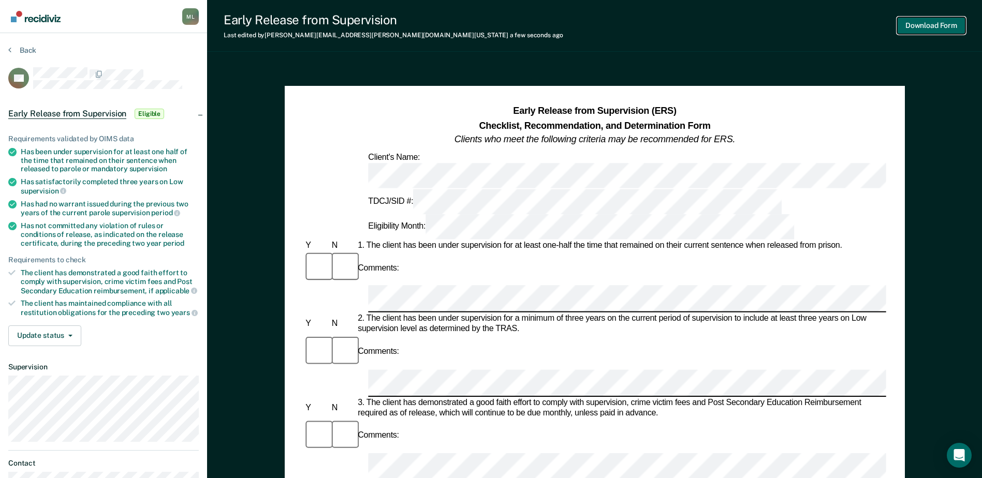
click at [925, 25] on button "Download Form" at bounding box center [931, 25] width 68 height 17
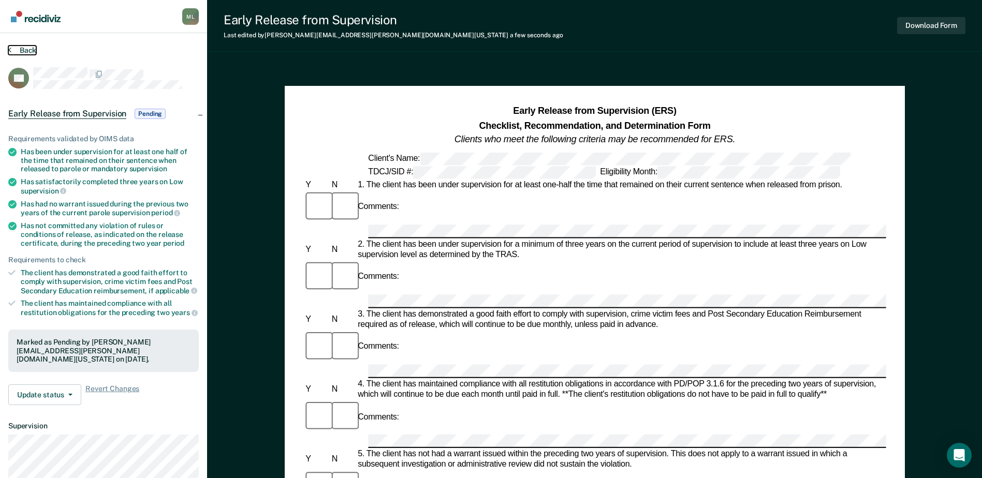
click at [20, 52] on button "Back" at bounding box center [22, 50] width 28 height 9
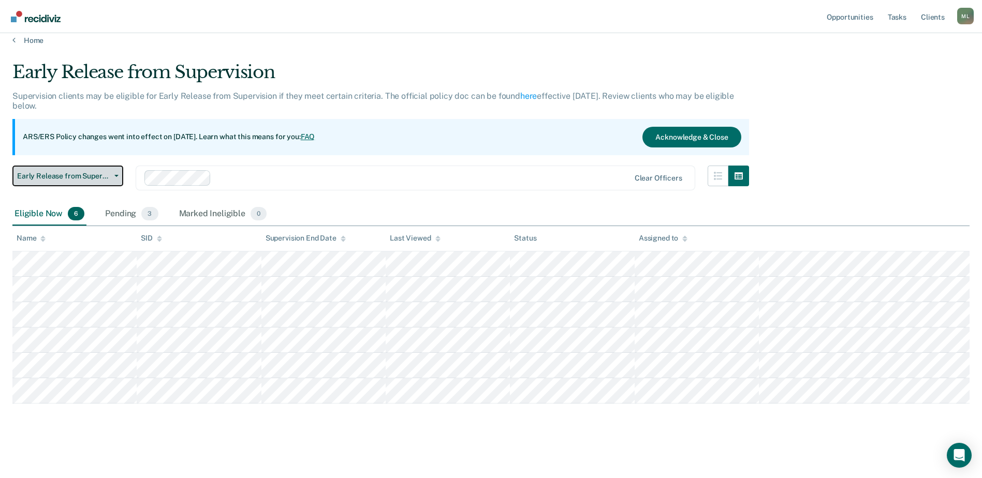
click at [60, 177] on span "Early Release from Supervision" at bounding box center [63, 176] width 93 height 9
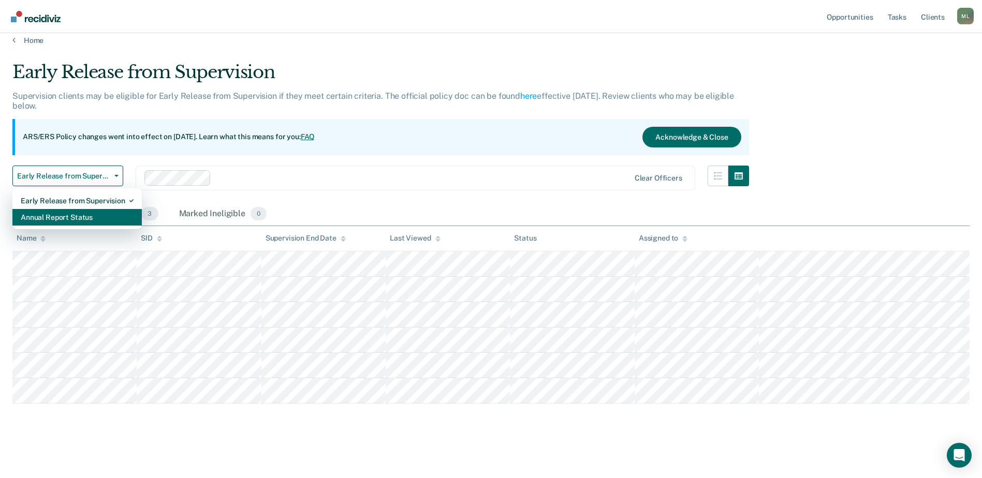
click at [55, 216] on div "Annual Report Status" at bounding box center [77, 217] width 113 height 17
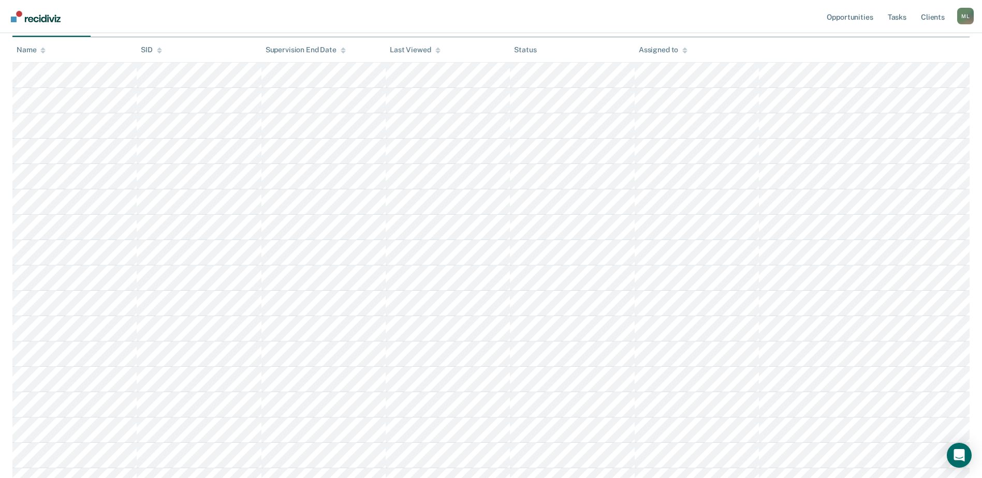
scroll to position [207, 0]
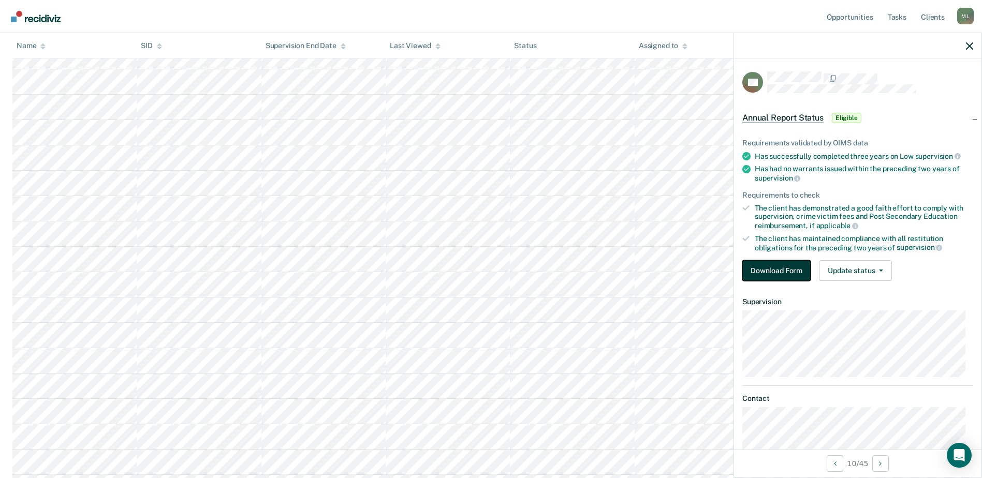
click at [784, 271] on button "Download Form" at bounding box center [776, 270] width 68 height 21
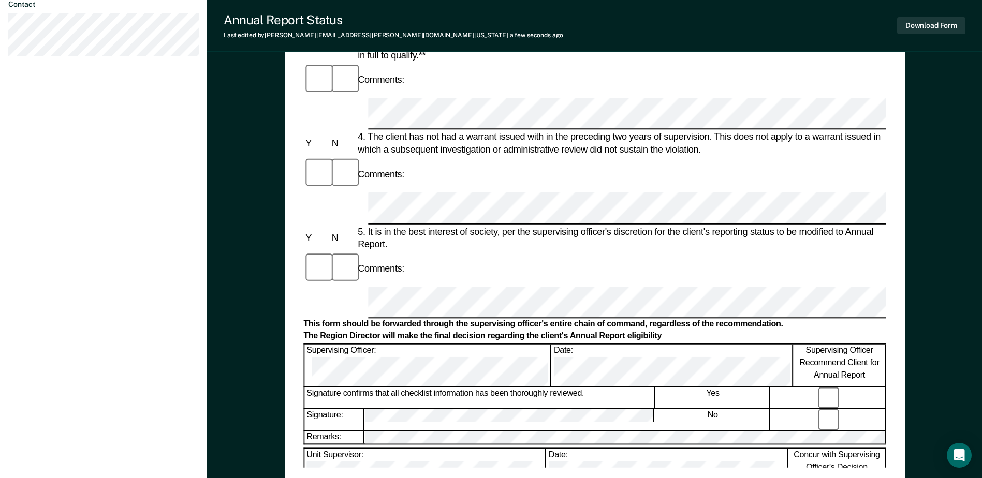
scroll to position [414, 0]
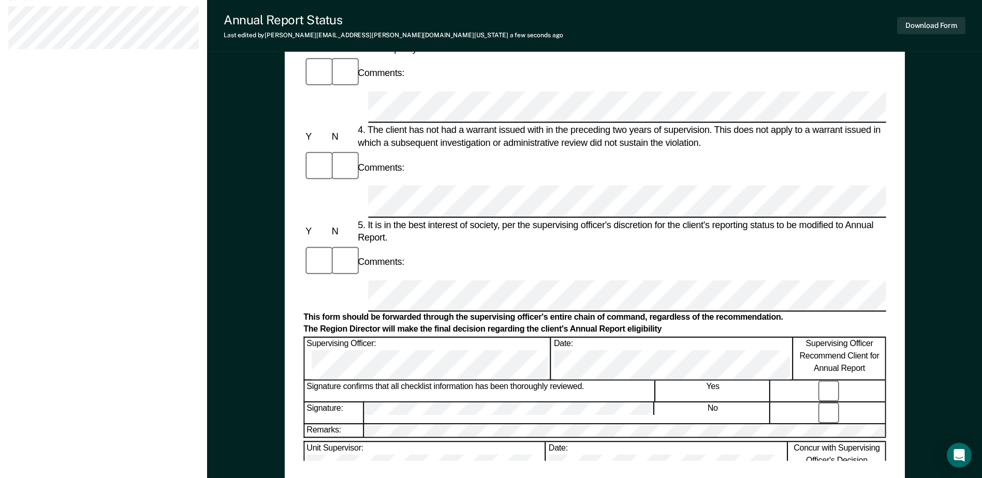
click at [585, 464] on div "Annual Reporting Checklist, Recommendation, and Determination Form Clients who …" at bounding box center [595, 76] width 620 height 808
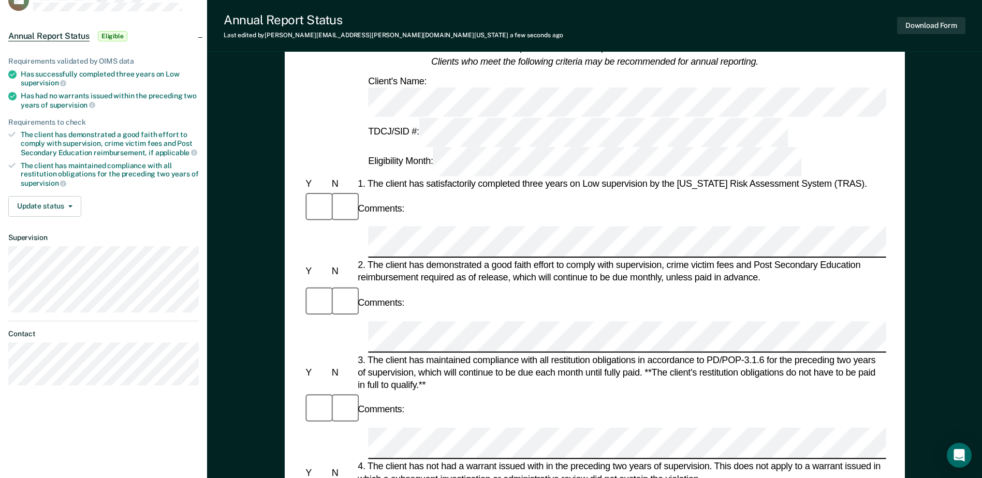
scroll to position [0, 0]
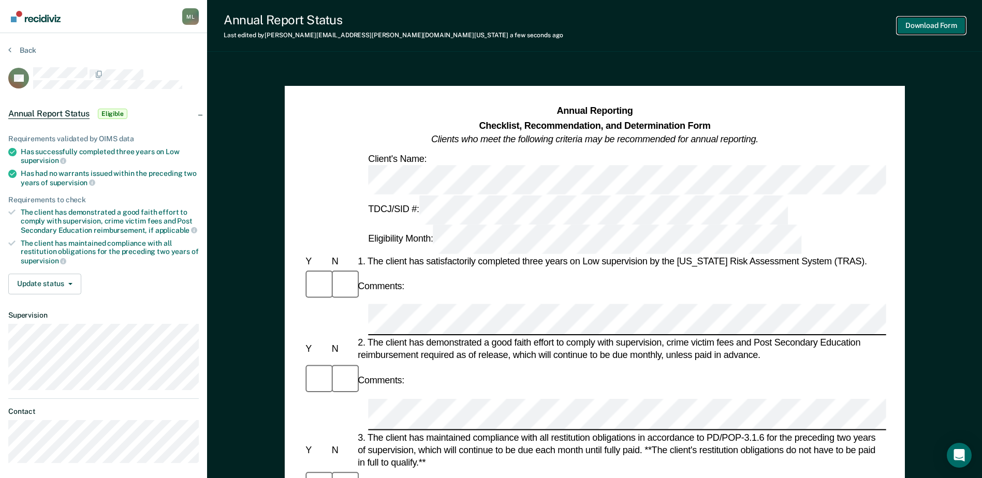
click at [936, 28] on button "Download Form" at bounding box center [931, 25] width 68 height 17
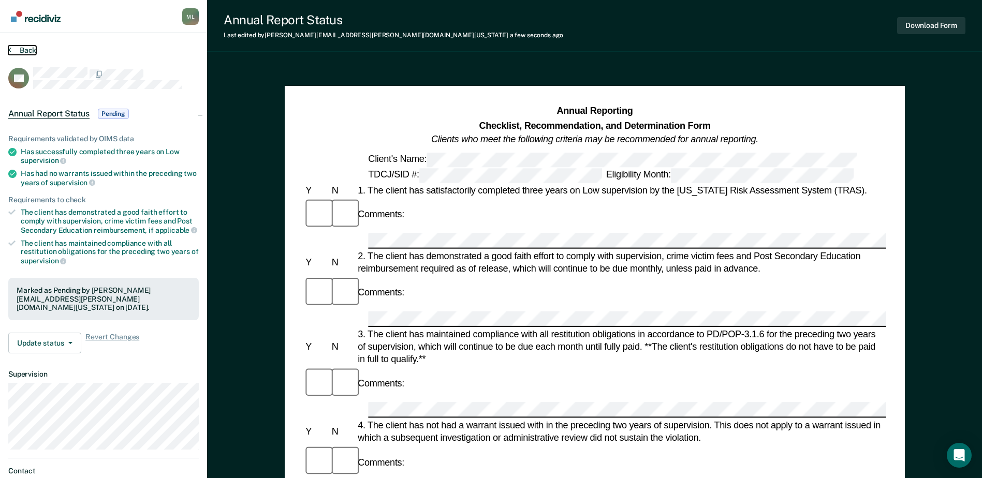
click at [32, 51] on button "Back" at bounding box center [22, 50] width 28 height 9
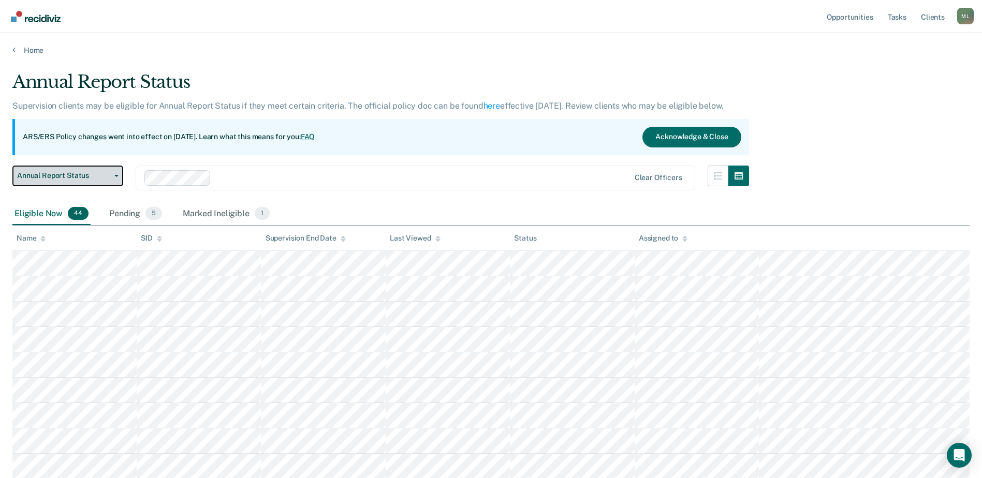
click at [91, 177] on span "Annual Report Status" at bounding box center [63, 175] width 93 height 9
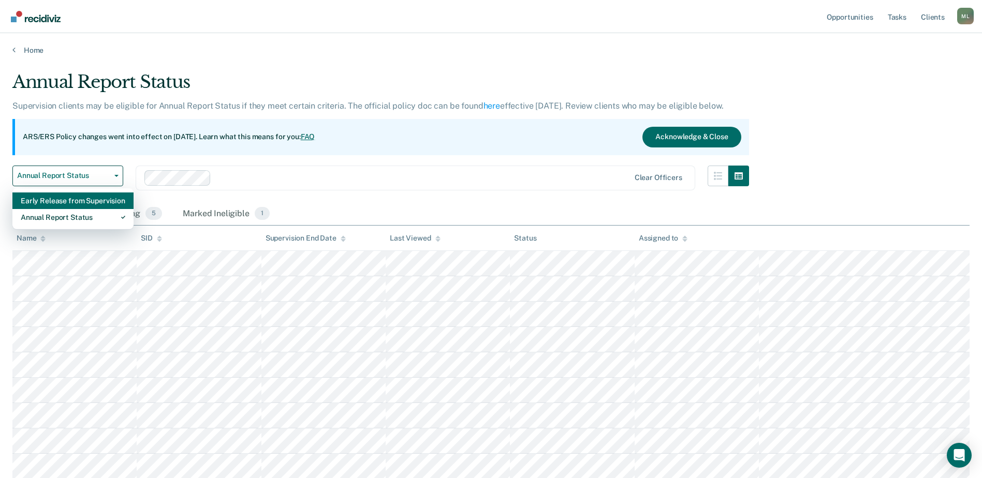
click at [70, 200] on div "Early Release from Supervision" at bounding box center [73, 201] width 105 height 17
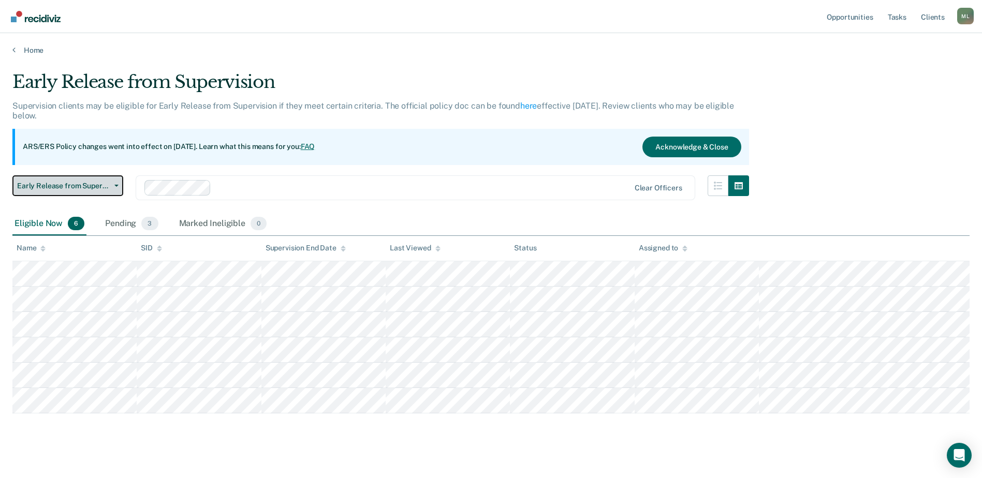
click at [87, 188] on span "Early Release from Supervision" at bounding box center [63, 186] width 93 height 9
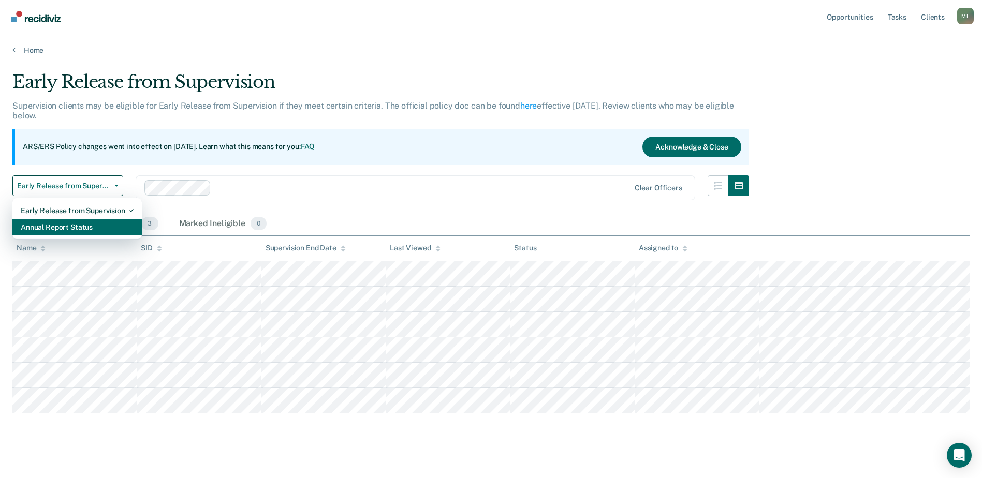
click at [72, 226] on div "Annual Report Status" at bounding box center [77, 227] width 113 height 17
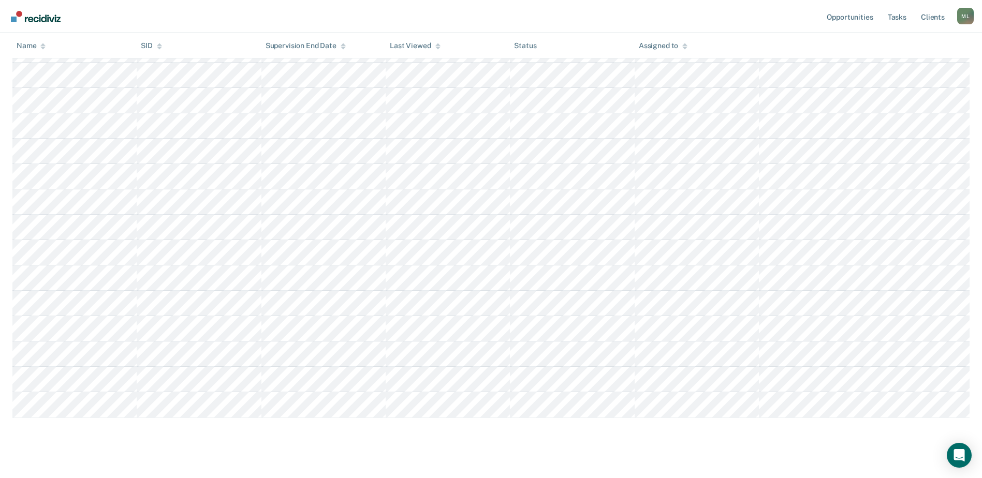
scroll to position [963, 0]
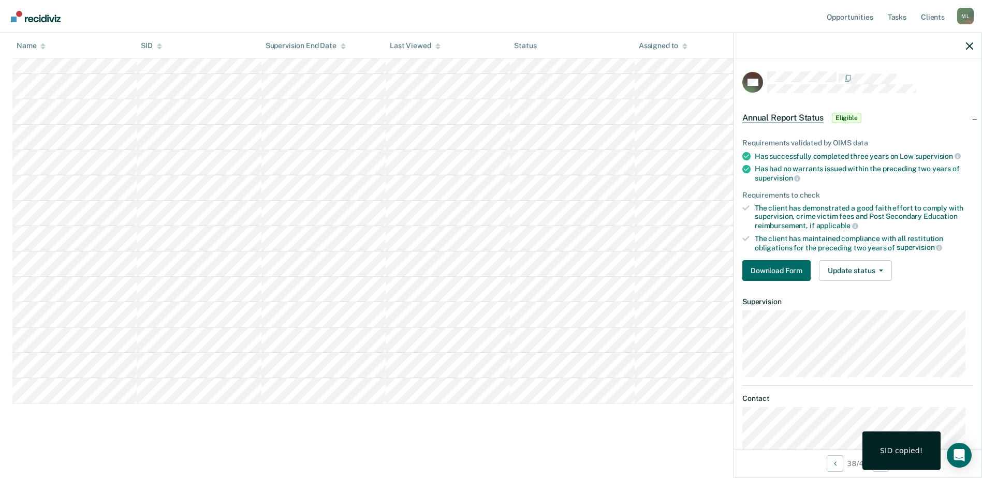
click at [907, 239] on div "The client has maintained compliance with all restitution obligations for the p…" at bounding box center [864, 244] width 218 height 18
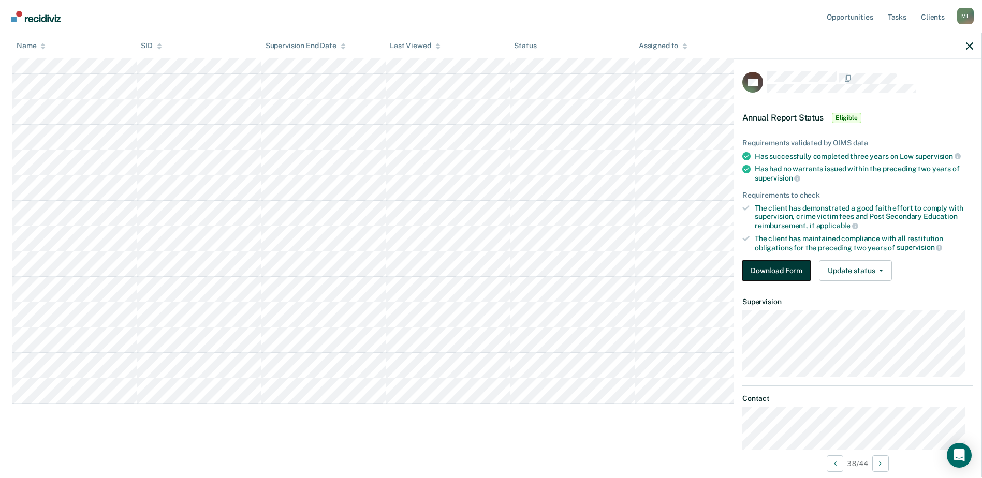
click at [774, 265] on button "Download Form" at bounding box center [776, 270] width 68 height 21
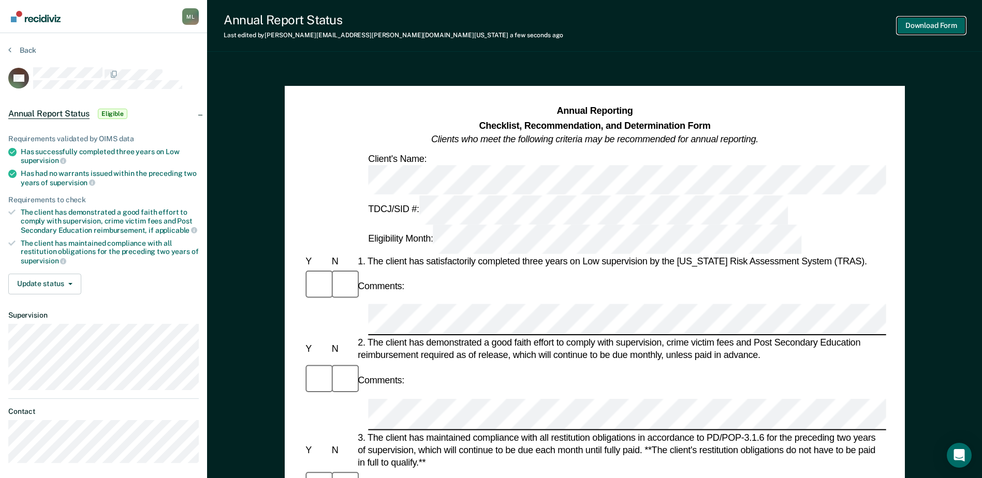
click at [914, 30] on button "Download Form" at bounding box center [931, 25] width 68 height 17
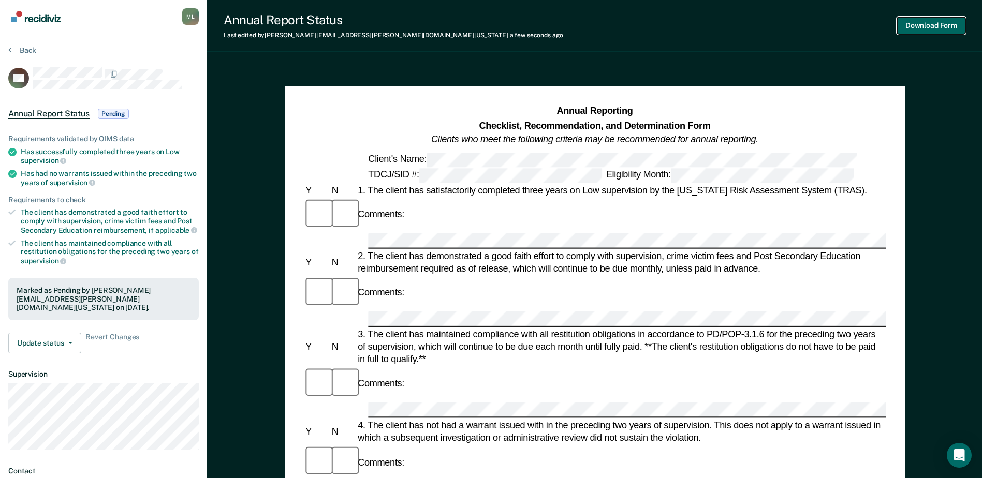
click at [913, 19] on button "Download Form" at bounding box center [931, 25] width 68 height 17
click at [30, 47] on button "Back" at bounding box center [22, 50] width 28 height 9
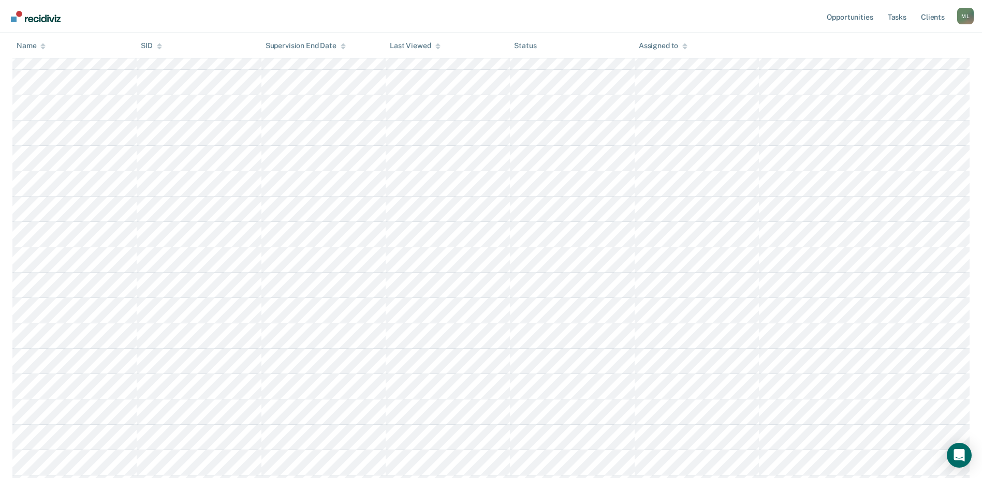
scroll to position [731, 0]
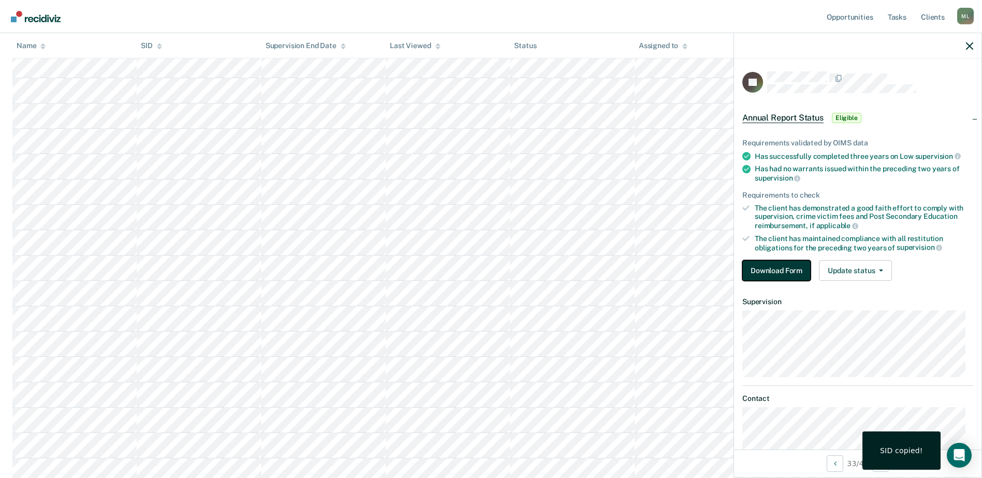
click at [779, 273] on button "Download Form" at bounding box center [776, 270] width 68 height 21
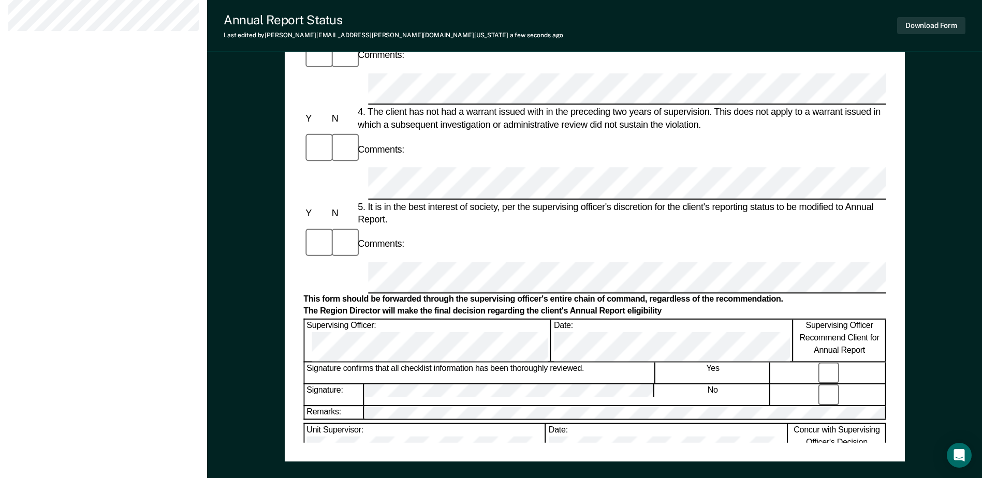
scroll to position [496, 0]
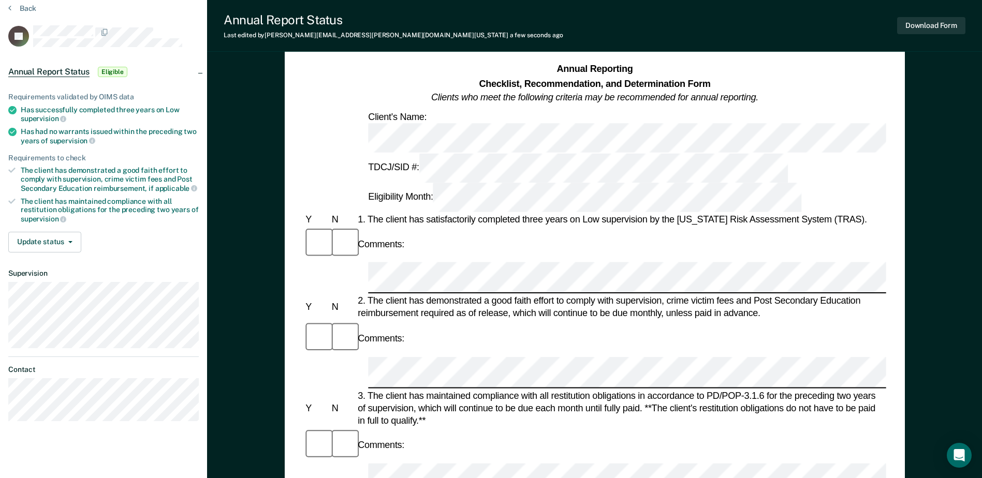
scroll to position [0, 0]
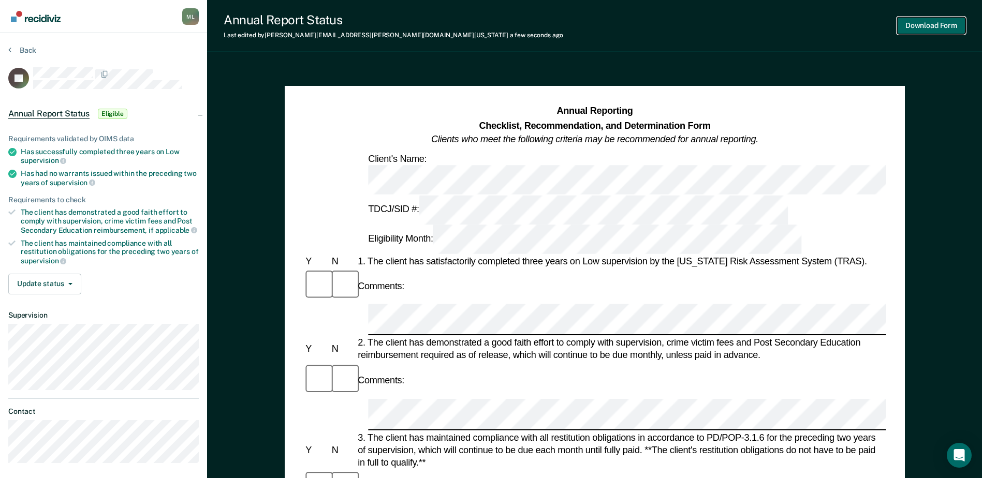
click at [928, 22] on button "Download Form" at bounding box center [931, 25] width 68 height 17
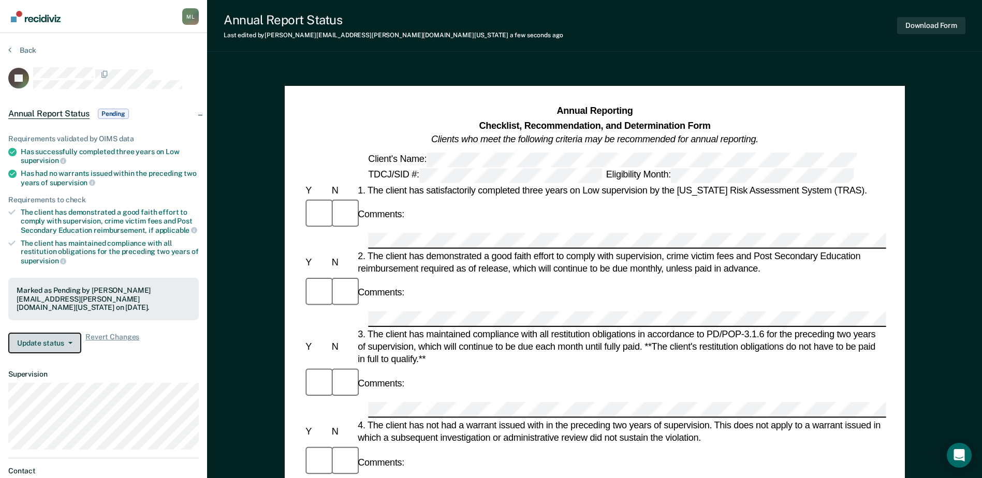
click at [33, 333] on button "Update status" at bounding box center [44, 343] width 73 height 21
click at [118, 111] on span "Pending" at bounding box center [113, 114] width 31 height 10
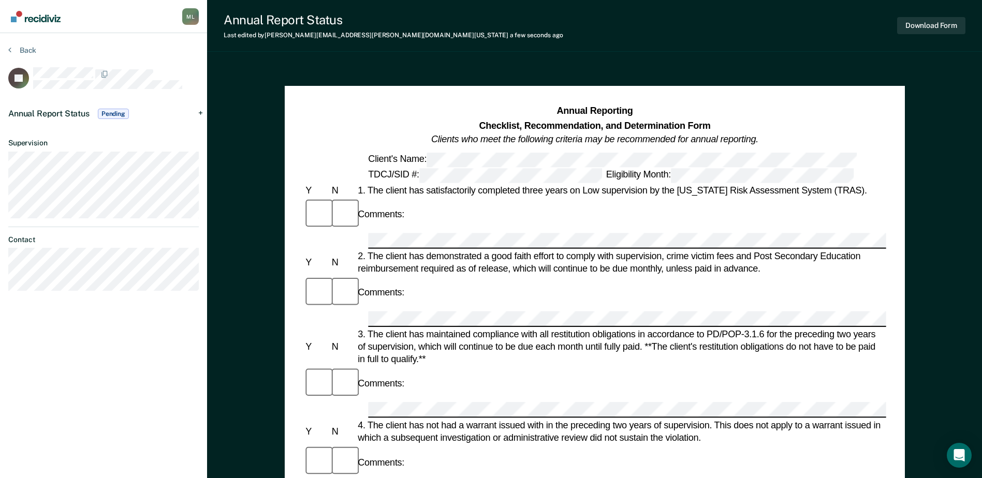
click at [118, 111] on span "Pending" at bounding box center [113, 114] width 31 height 10
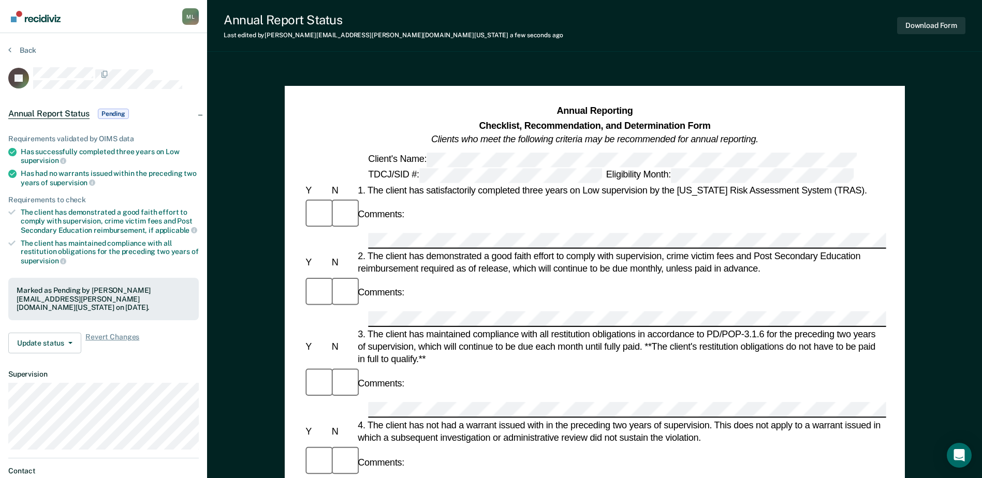
click at [16, 41] on section "Back JG Annual Report Status Pending Requirements validated by OIMS data Has su…" at bounding box center [103, 288] width 207 height 510
click at [16, 47] on button "Back" at bounding box center [22, 50] width 28 height 9
